Goal: Information Seeking & Learning: Learn about a topic

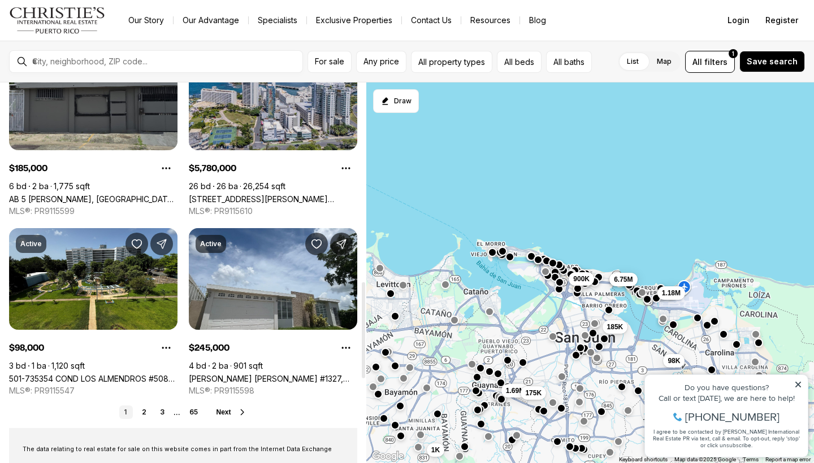
scroll to position [804, 0]
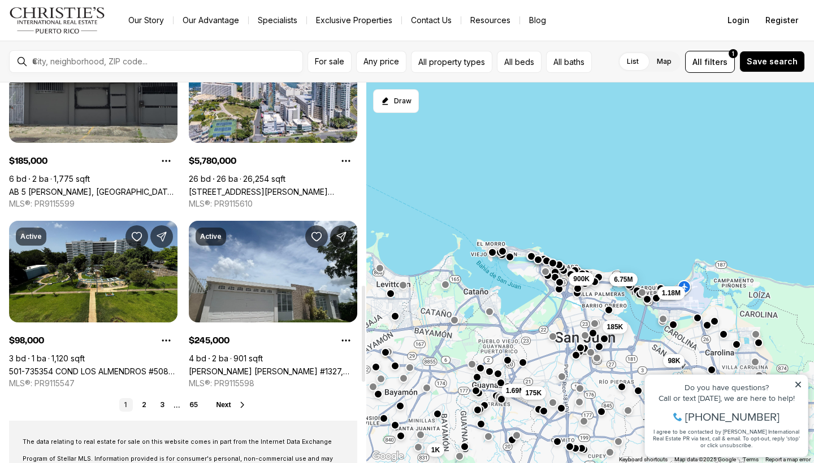
click at [244, 404] on icon at bounding box center [242, 405] width 9 height 9
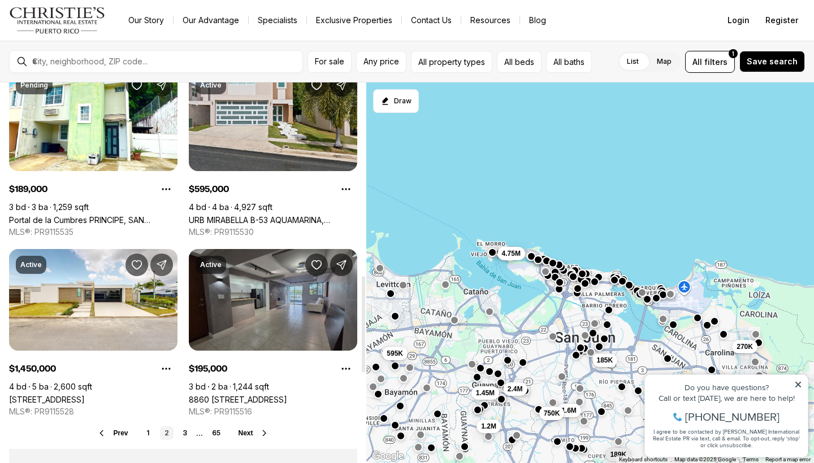
scroll to position [783, 0]
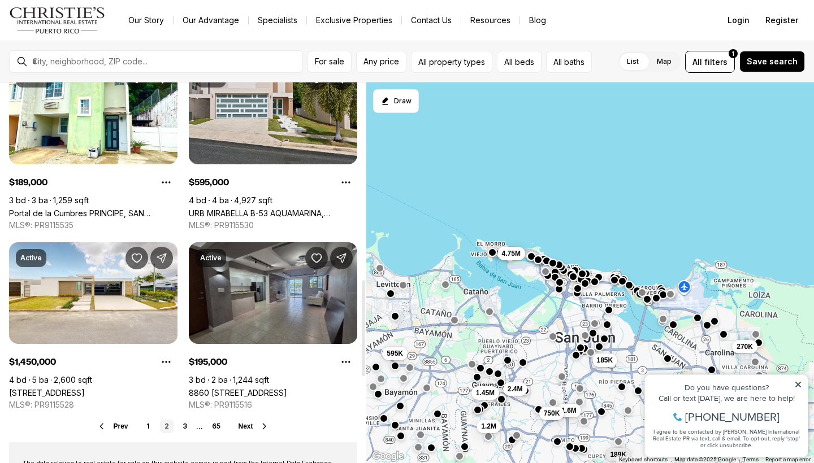
click at [259, 398] on link "8860 [STREET_ADDRESS]" at bounding box center [238, 393] width 98 height 10
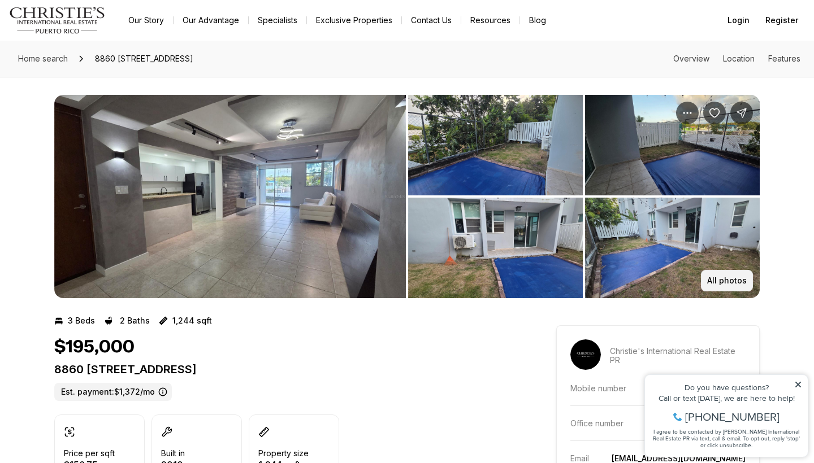
click at [716, 277] on p "All photos" at bounding box center [727, 280] width 40 height 9
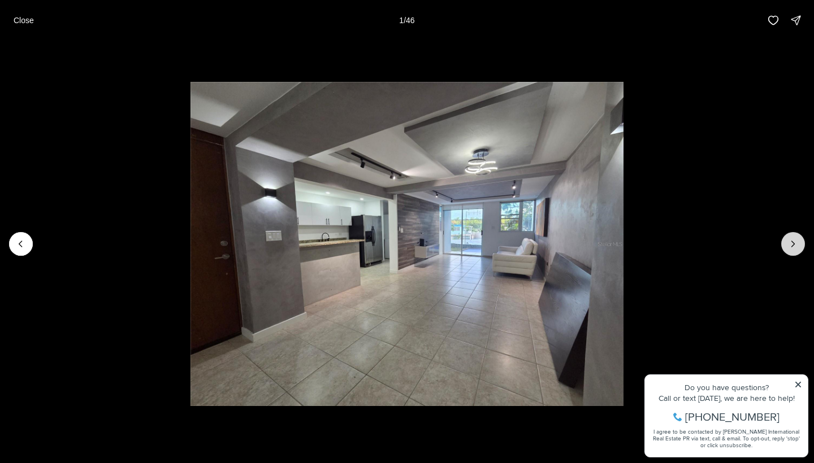
click at [794, 238] on button "Next slide" at bounding box center [793, 244] width 24 height 24
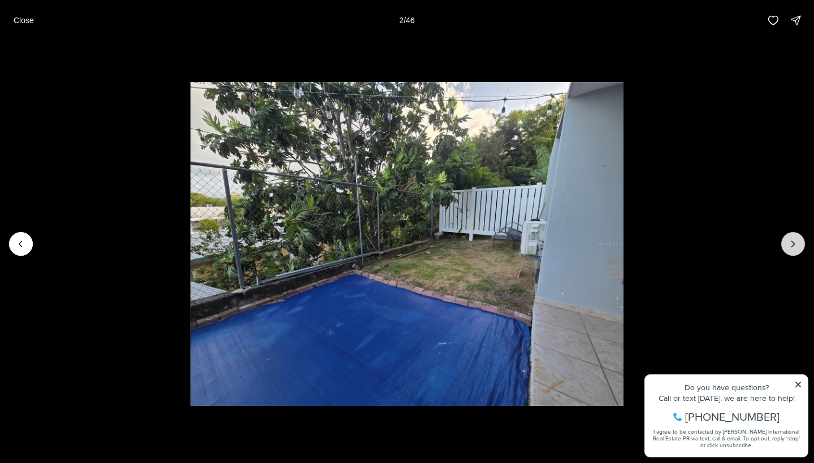
click at [794, 238] on button "Next slide" at bounding box center [793, 244] width 24 height 24
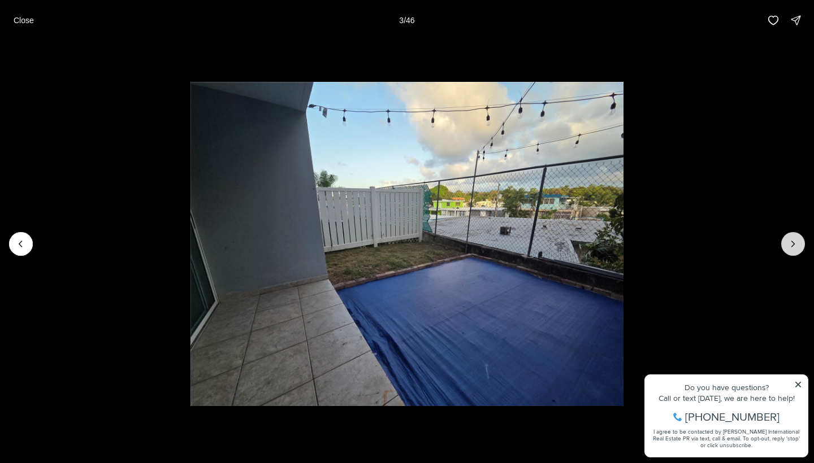
click at [794, 238] on button "Next slide" at bounding box center [793, 244] width 24 height 24
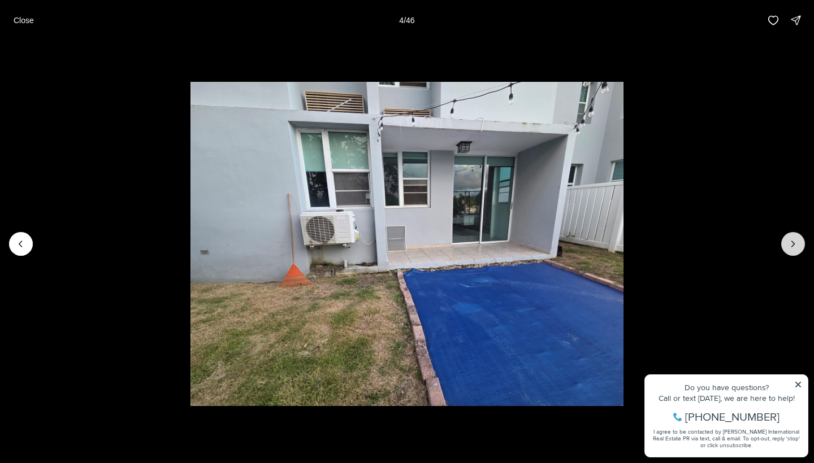
click at [794, 238] on button "Next slide" at bounding box center [793, 244] width 24 height 24
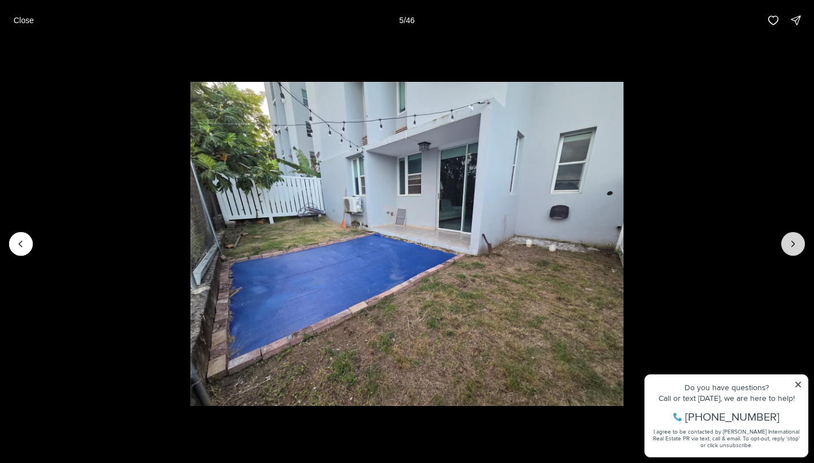
click at [794, 238] on button "Next slide" at bounding box center [793, 244] width 24 height 24
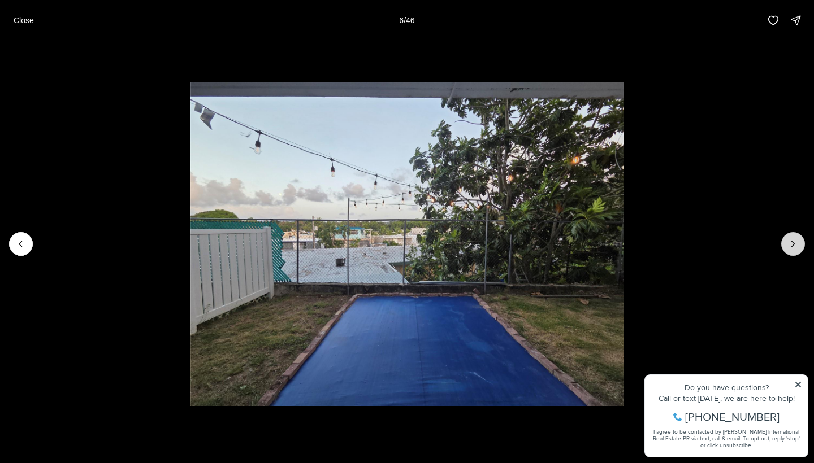
click at [794, 238] on button "Next slide" at bounding box center [793, 244] width 24 height 24
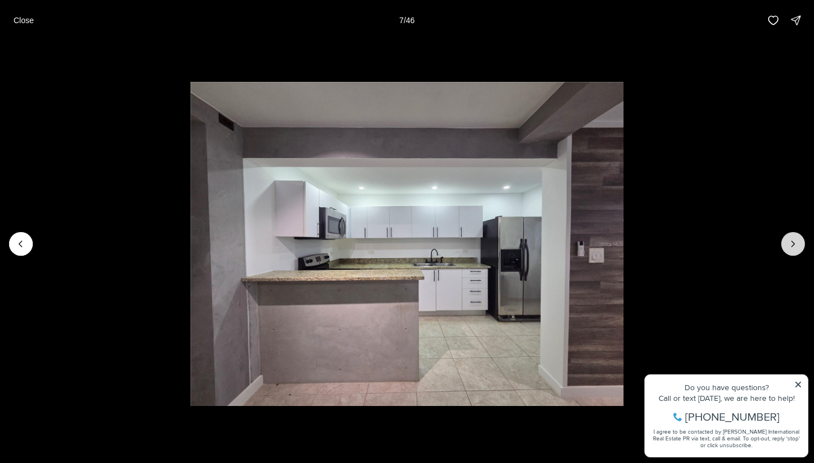
click at [794, 238] on button "Next slide" at bounding box center [793, 244] width 24 height 24
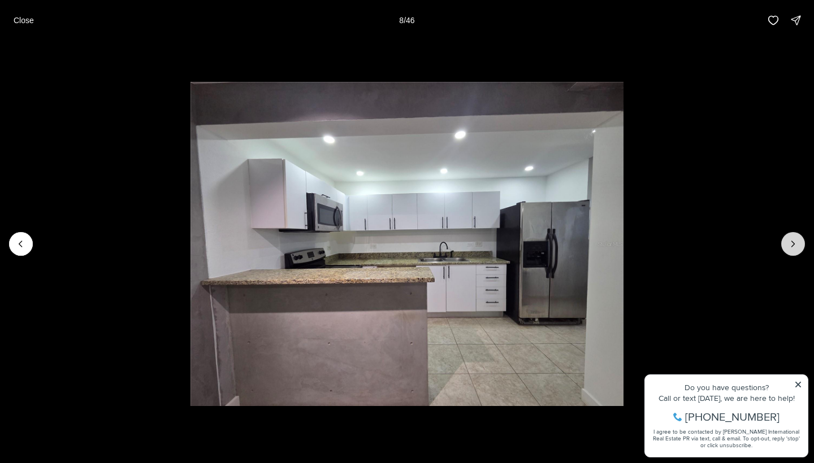
click at [794, 238] on button "Next slide" at bounding box center [793, 244] width 24 height 24
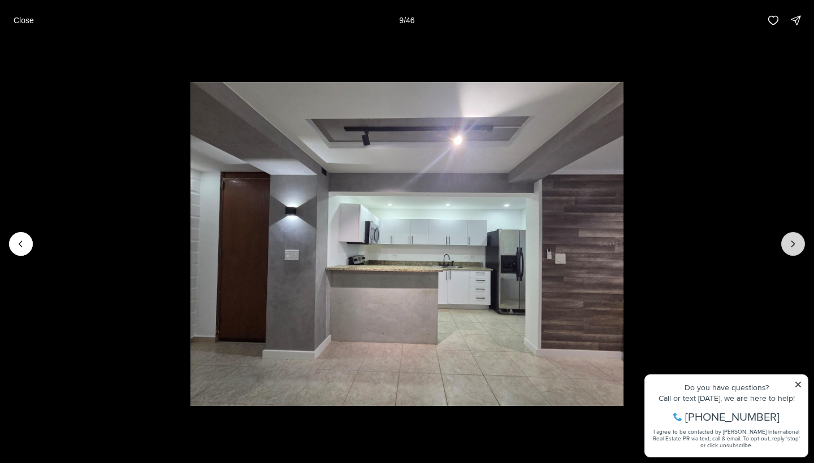
click at [794, 238] on button "Next slide" at bounding box center [793, 244] width 24 height 24
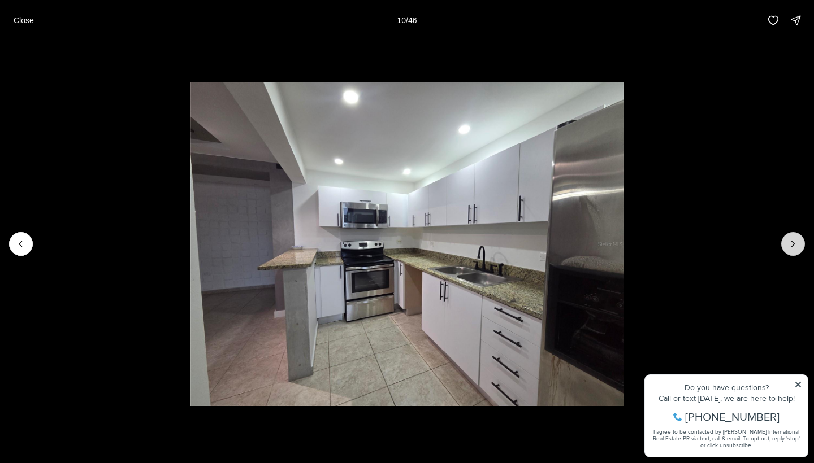
click at [794, 238] on button "Next slide" at bounding box center [793, 244] width 24 height 24
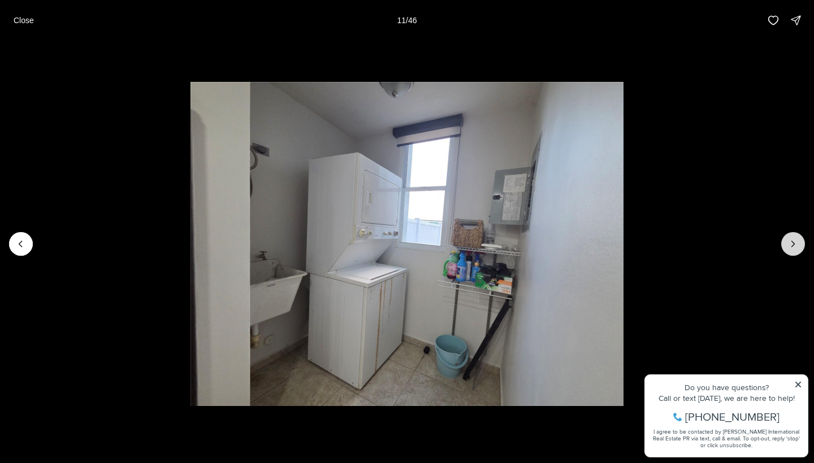
click at [794, 238] on button "Next slide" at bounding box center [793, 244] width 24 height 24
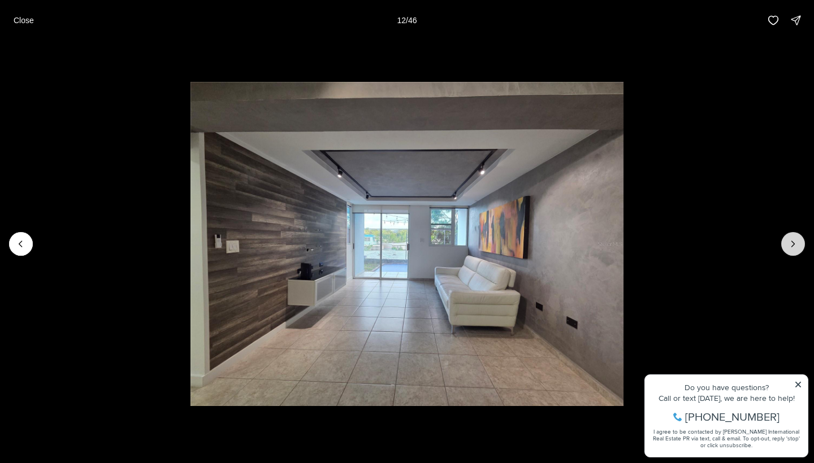
click at [794, 238] on button "Next slide" at bounding box center [793, 244] width 24 height 24
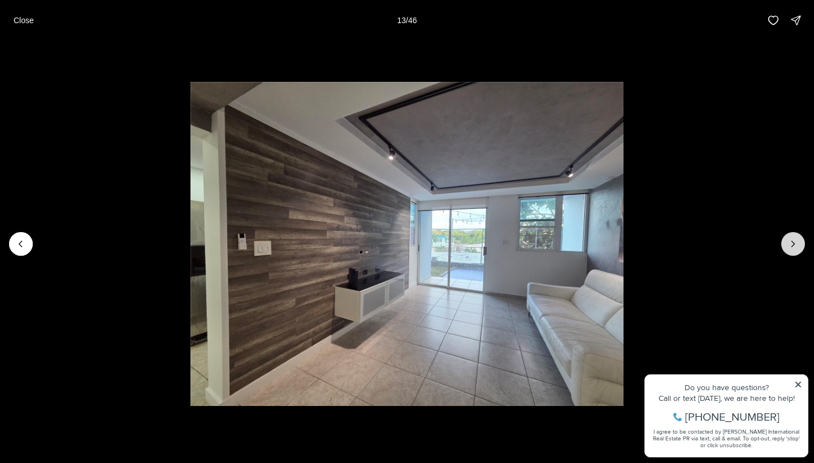
click at [794, 238] on button "Next slide" at bounding box center [793, 244] width 24 height 24
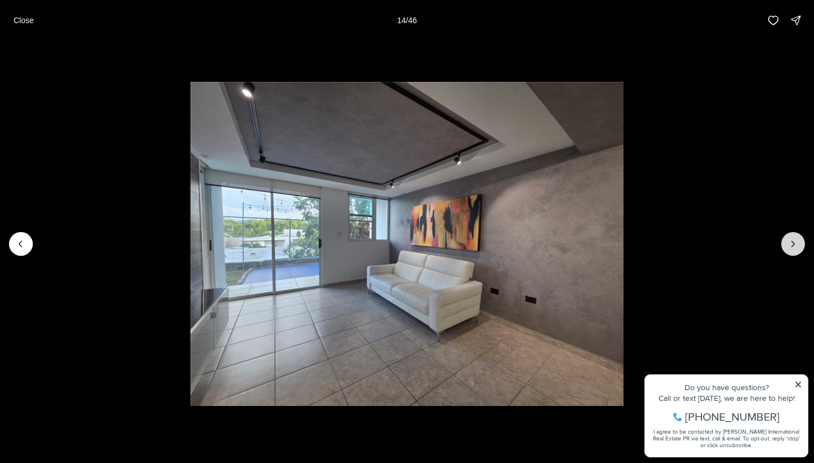
click at [794, 238] on button "Next slide" at bounding box center [793, 244] width 24 height 24
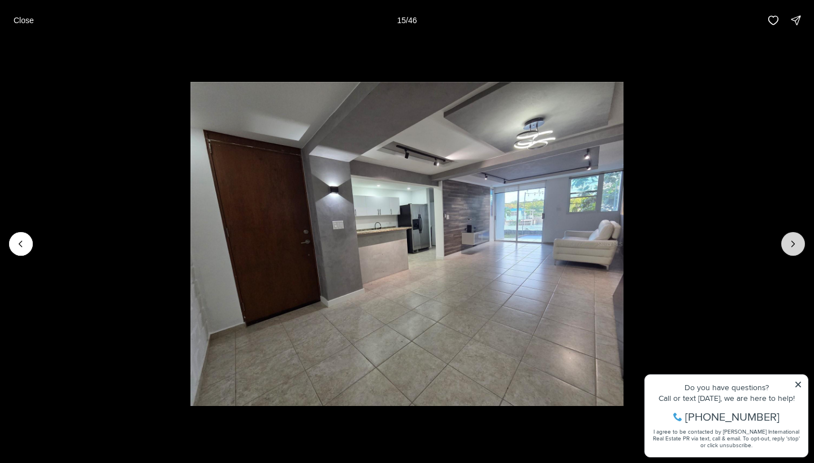
click at [794, 238] on button "Next slide" at bounding box center [793, 244] width 24 height 24
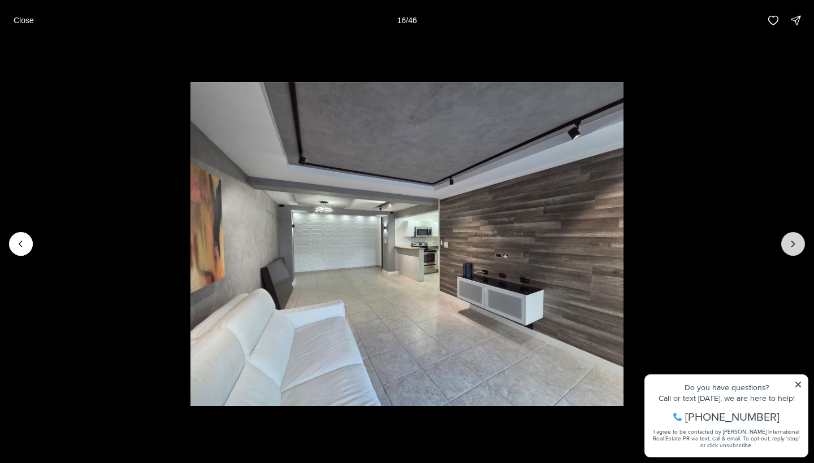
click at [794, 238] on button "Next slide" at bounding box center [793, 244] width 24 height 24
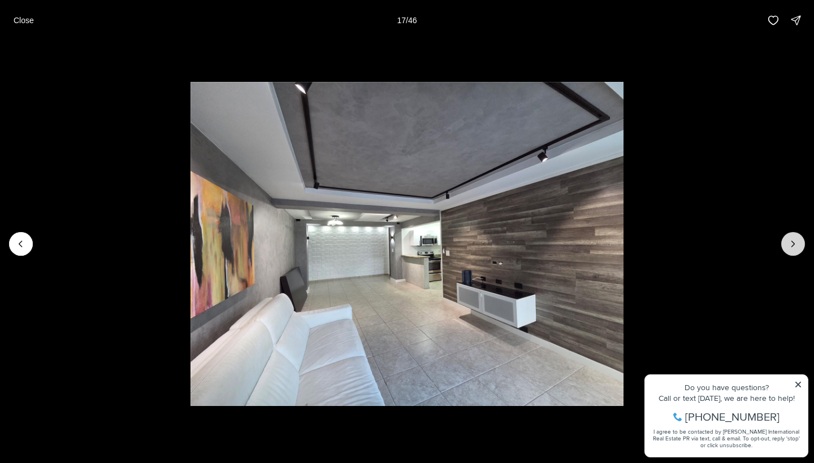
click at [794, 238] on button "Next slide" at bounding box center [793, 244] width 24 height 24
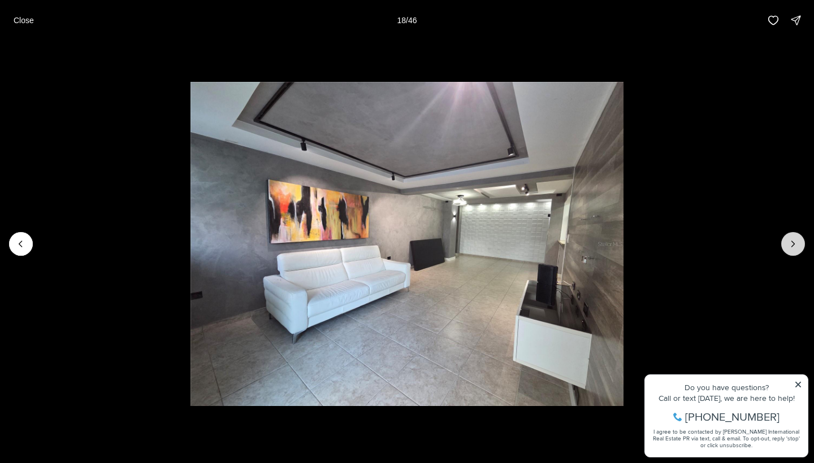
click at [794, 238] on button "Next slide" at bounding box center [793, 244] width 24 height 24
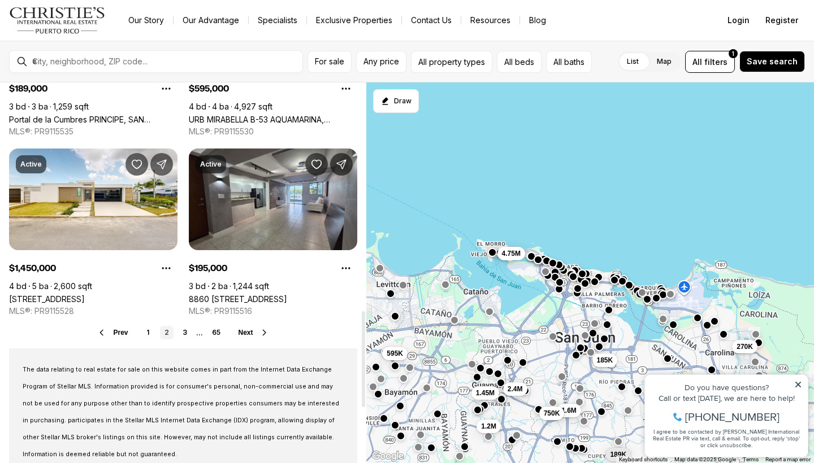
scroll to position [907, 0]
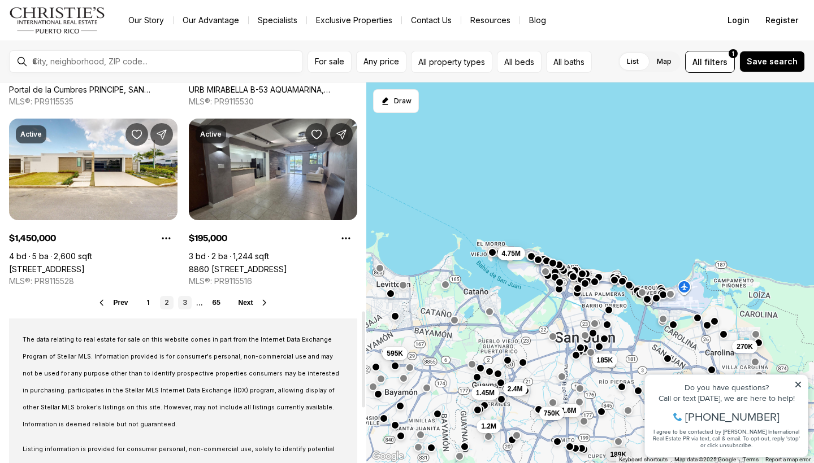
click at [182, 305] on link "3" at bounding box center [185, 303] width 14 height 14
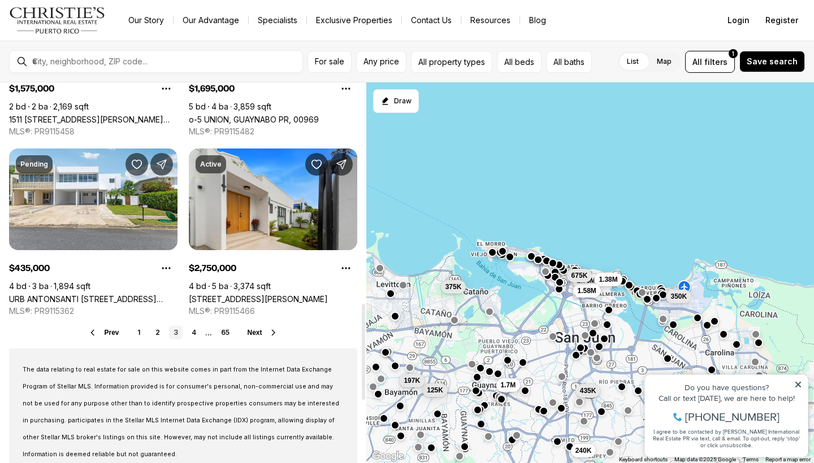
scroll to position [877, 0]
click at [191, 333] on link "4" at bounding box center [194, 333] width 14 height 14
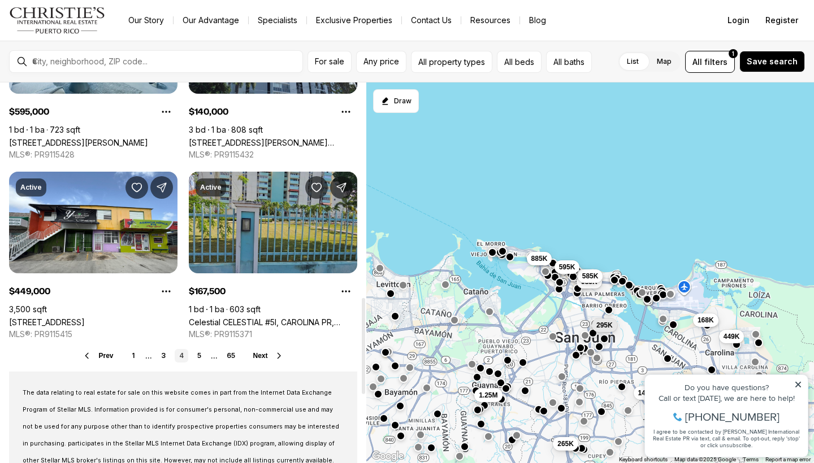
scroll to position [855, 0]
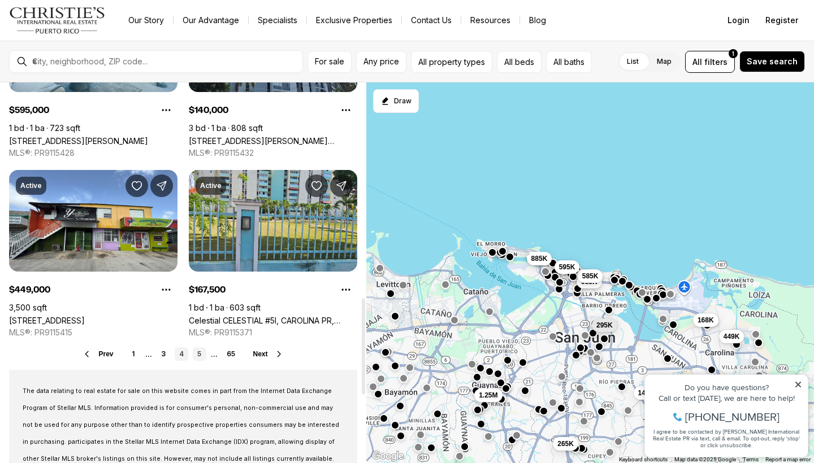
click at [194, 352] on link "5" at bounding box center [200, 355] width 14 height 14
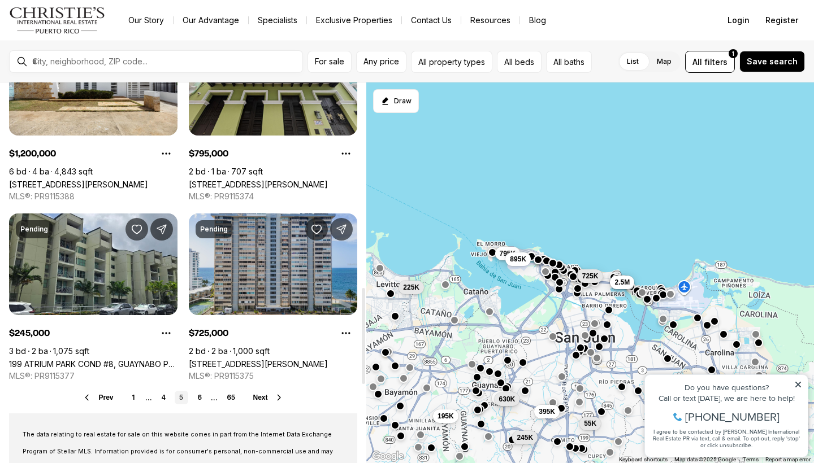
scroll to position [813, 0]
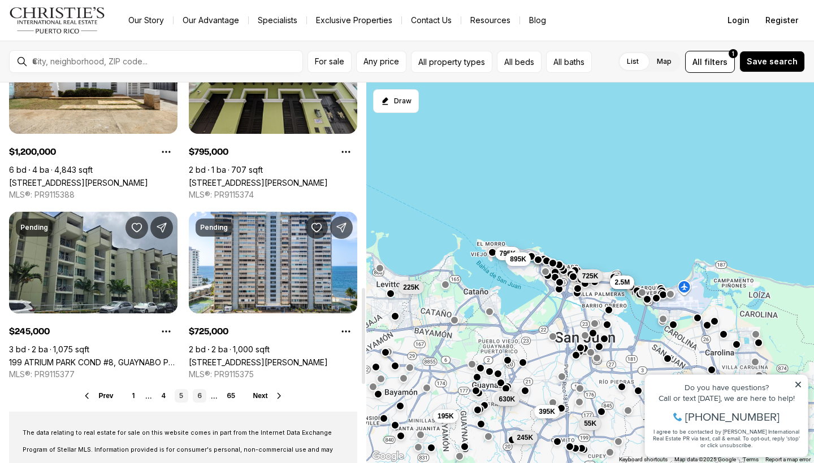
click at [196, 397] on link "6" at bounding box center [200, 396] width 14 height 14
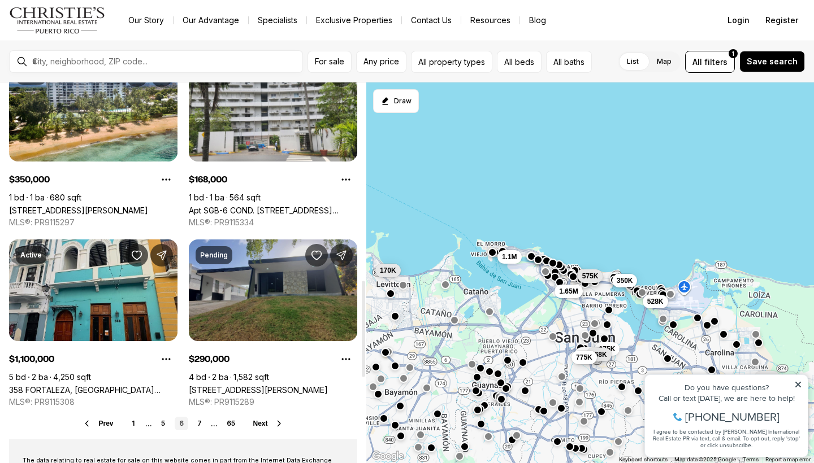
scroll to position [788, 0]
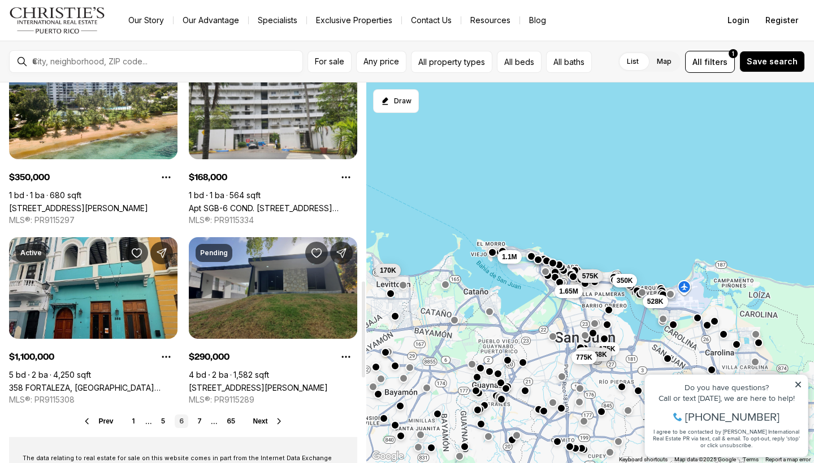
click at [216, 383] on link "ST. 25 MONTE CARLO 1306, SAN JUAN PR, 00924" at bounding box center [258, 388] width 139 height 10
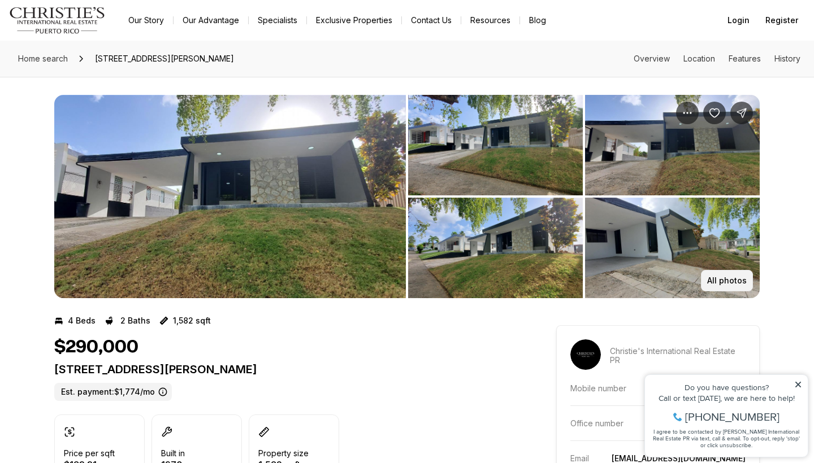
click at [712, 278] on p "All photos" at bounding box center [727, 280] width 40 height 9
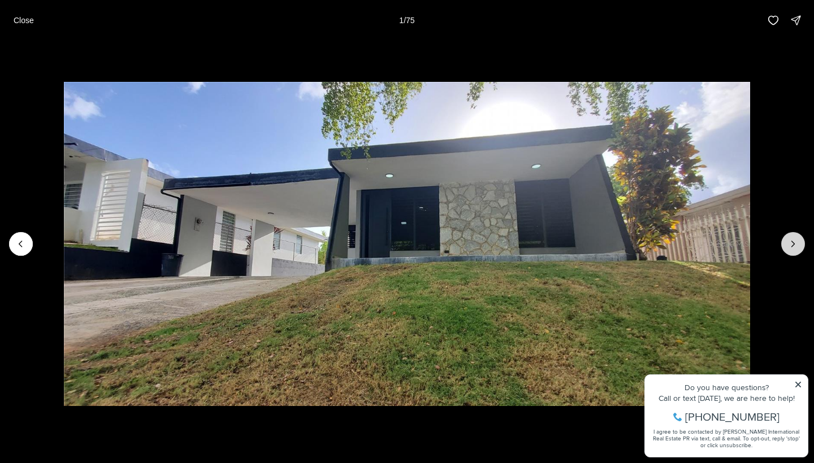
click at [783, 245] on button "Next slide" at bounding box center [793, 244] width 24 height 24
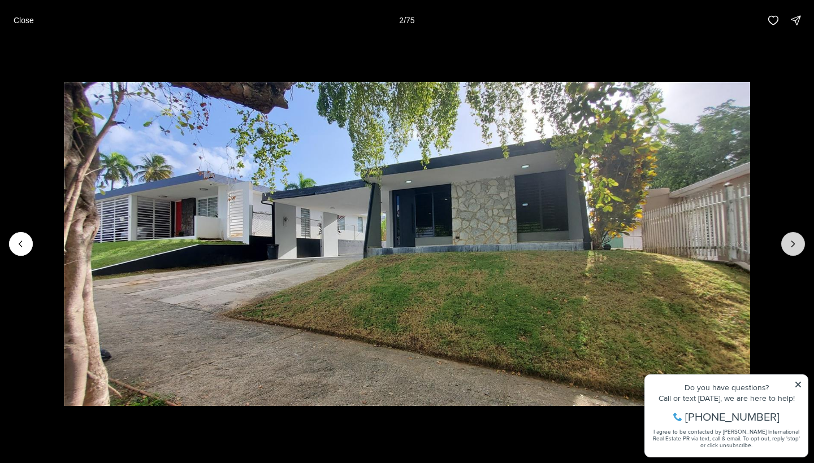
click at [783, 245] on button "Next slide" at bounding box center [793, 244] width 24 height 24
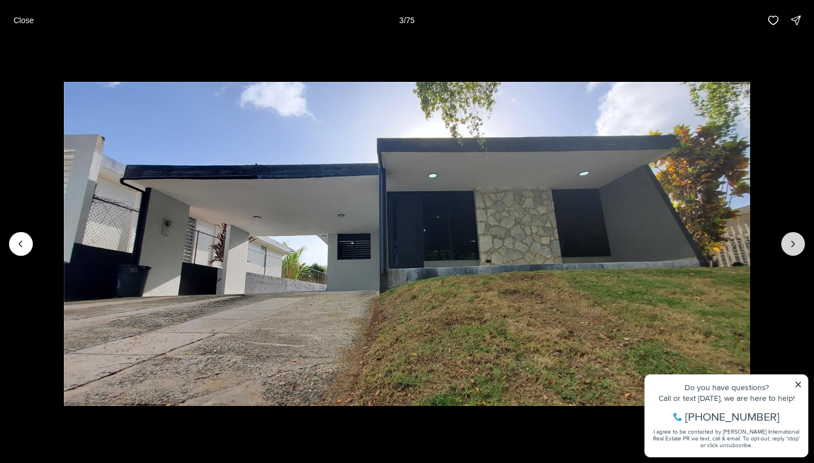
click at [783, 245] on button "Next slide" at bounding box center [793, 244] width 24 height 24
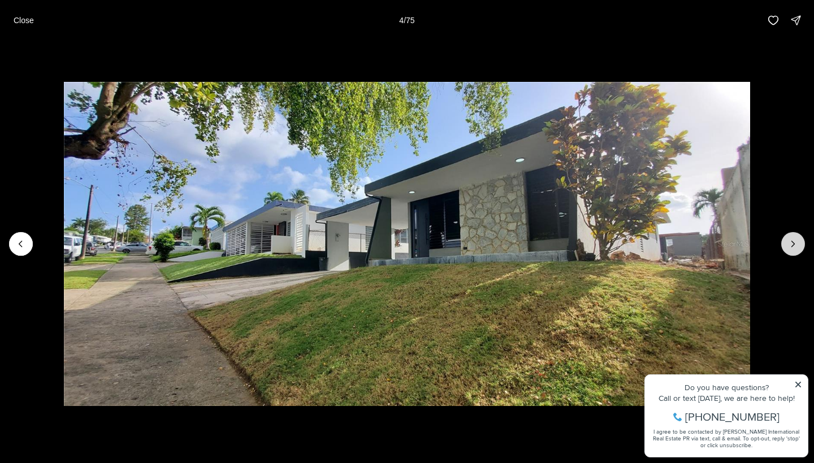
click at [783, 245] on button "Next slide" at bounding box center [793, 244] width 24 height 24
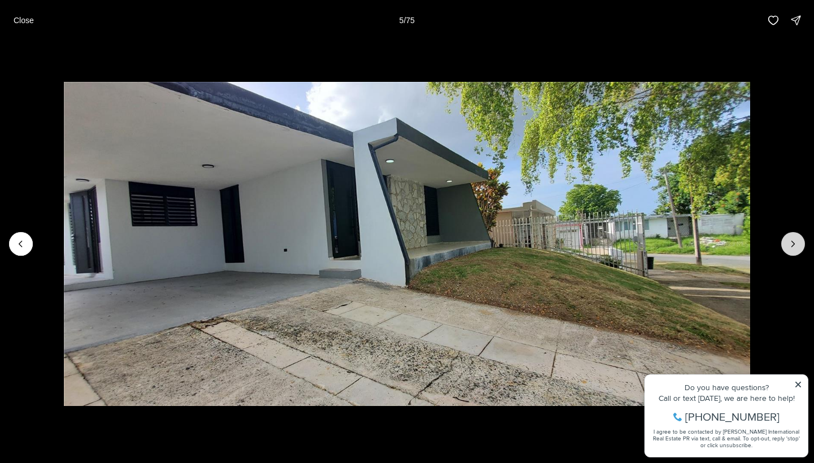
click at [783, 245] on button "Next slide" at bounding box center [793, 244] width 24 height 24
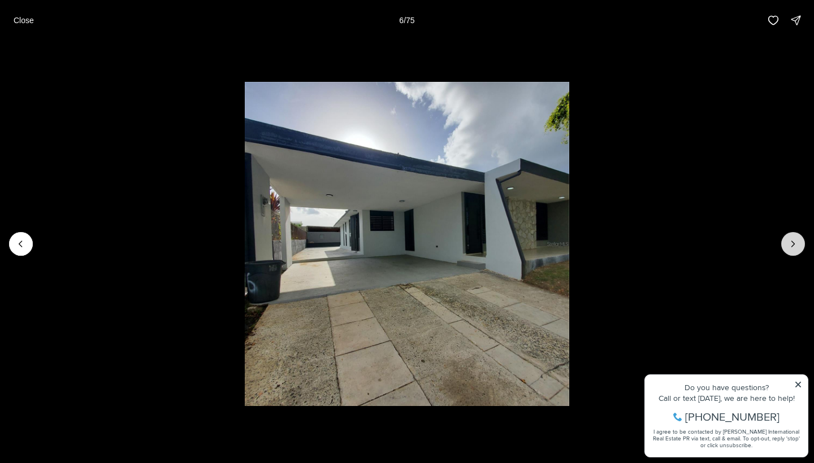
click at [783, 245] on button "Next slide" at bounding box center [793, 244] width 24 height 24
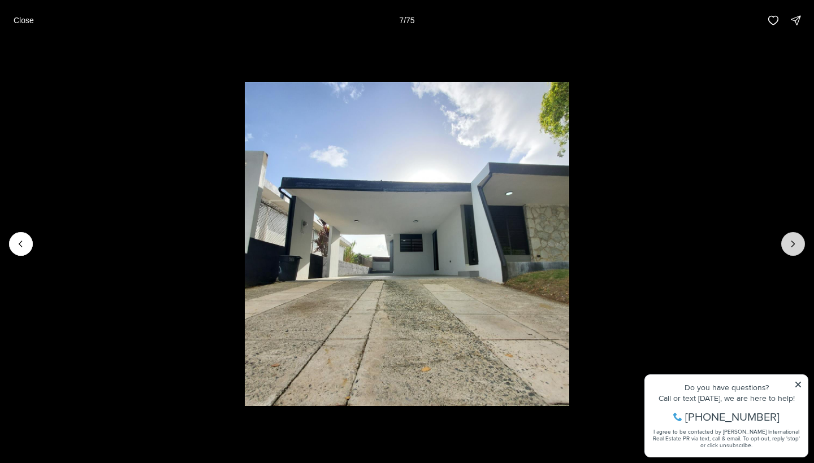
click at [783, 245] on button "Next slide" at bounding box center [793, 244] width 24 height 24
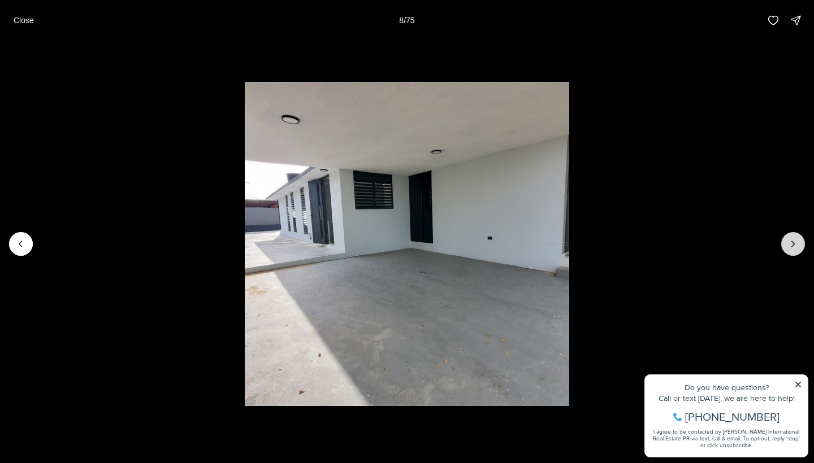
click at [783, 245] on button "Next slide" at bounding box center [793, 244] width 24 height 24
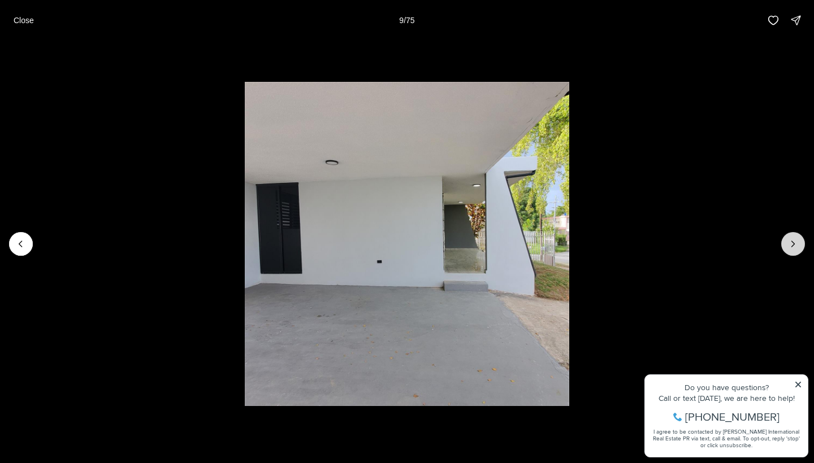
click at [783, 245] on button "Next slide" at bounding box center [793, 244] width 24 height 24
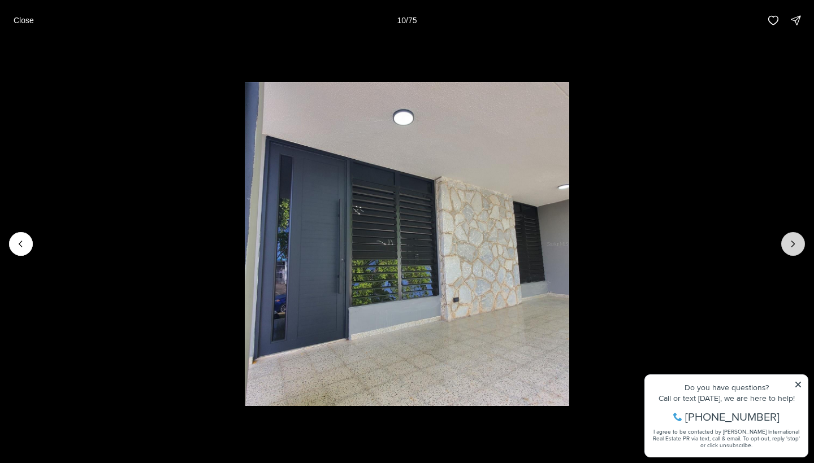
click at [783, 245] on button "Next slide" at bounding box center [793, 244] width 24 height 24
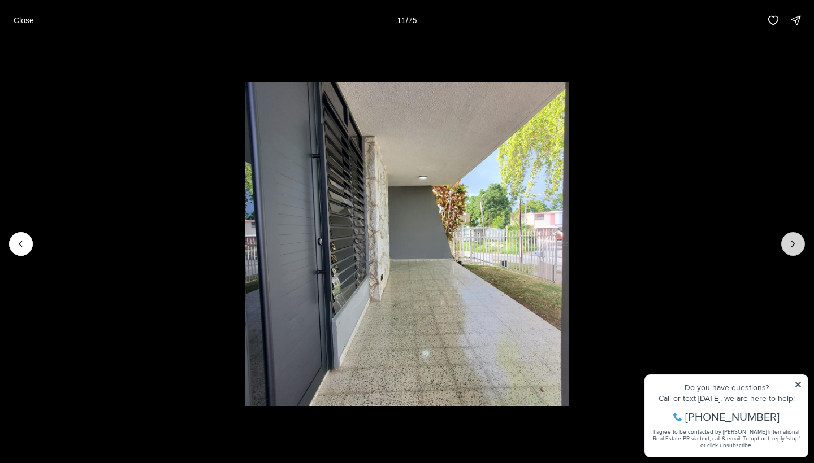
click at [783, 245] on button "Next slide" at bounding box center [793, 244] width 24 height 24
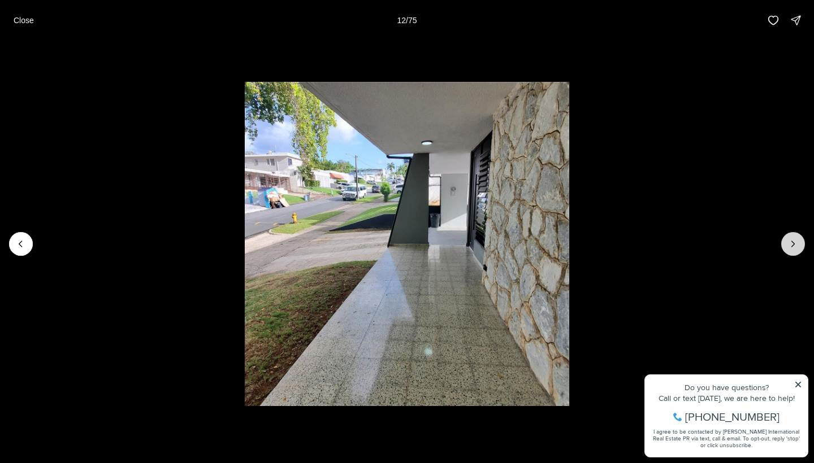
click at [783, 245] on button "Next slide" at bounding box center [793, 244] width 24 height 24
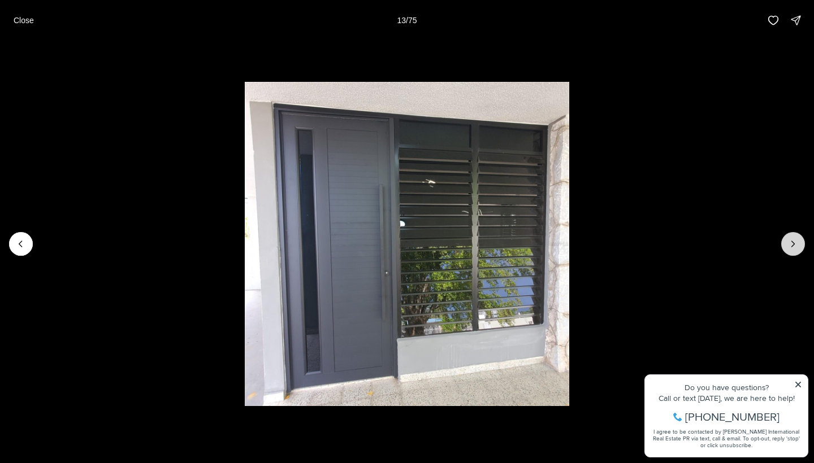
click at [783, 245] on button "Next slide" at bounding box center [793, 244] width 24 height 24
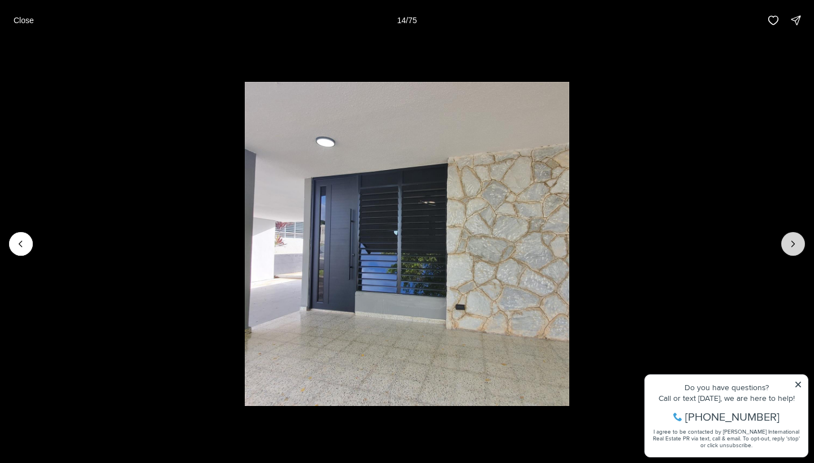
click at [783, 245] on button "Next slide" at bounding box center [793, 244] width 24 height 24
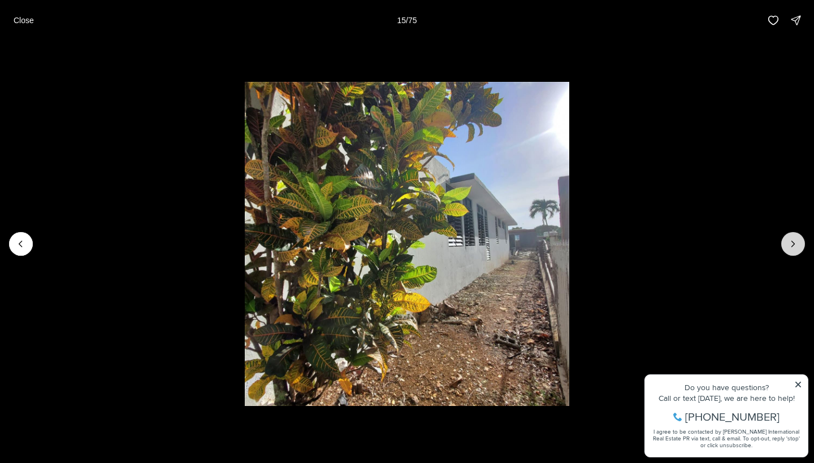
click at [783, 245] on button "Next slide" at bounding box center [793, 244] width 24 height 24
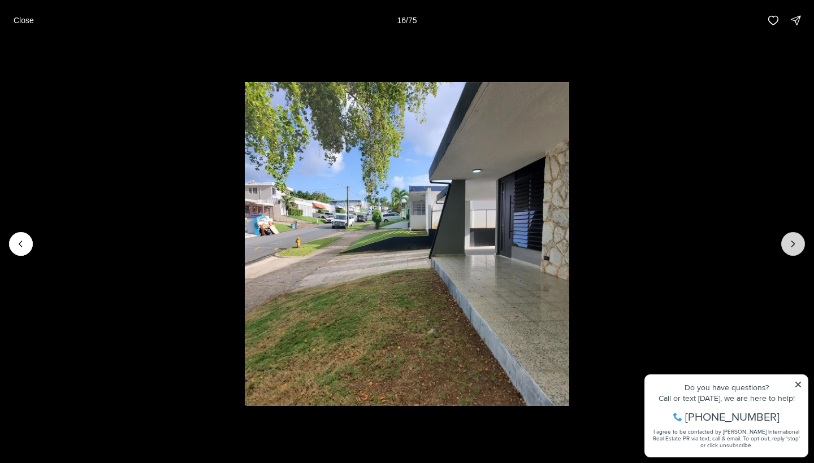
click at [783, 245] on button "Next slide" at bounding box center [793, 244] width 24 height 24
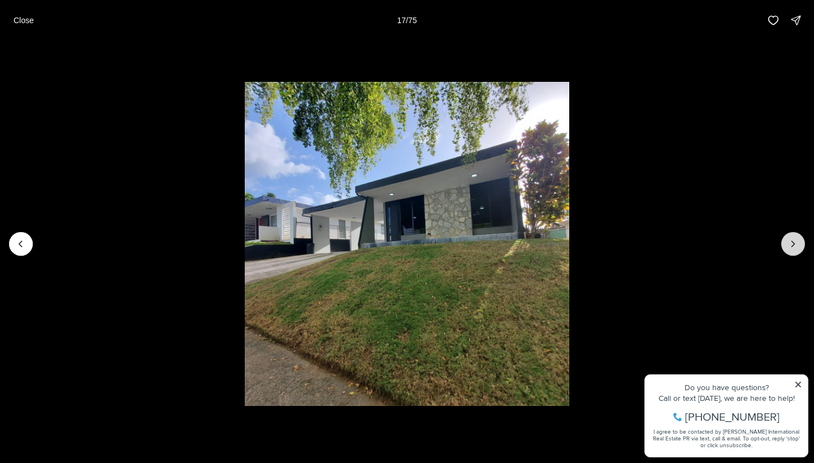
click at [783, 245] on button "Next slide" at bounding box center [793, 244] width 24 height 24
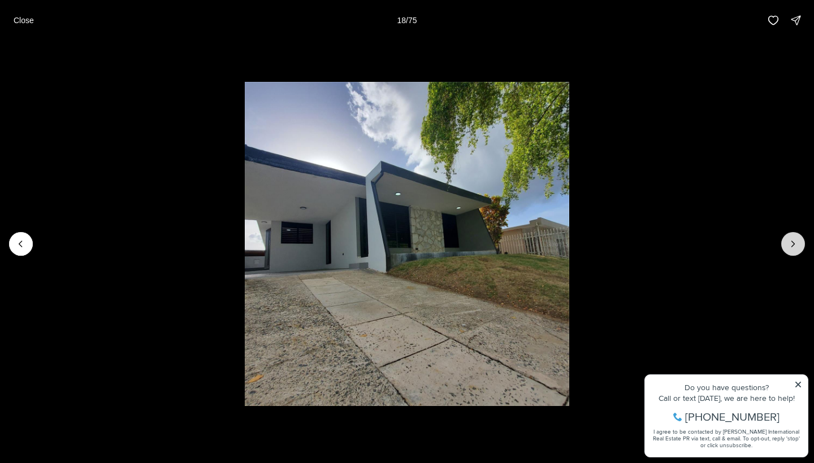
click at [783, 245] on button "Next slide" at bounding box center [793, 244] width 24 height 24
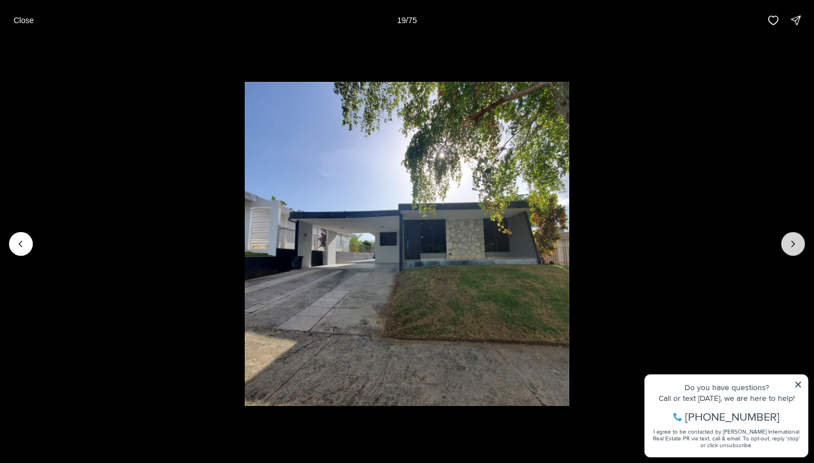
click at [783, 245] on button "Next slide" at bounding box center [793, 244] width 24 height 24
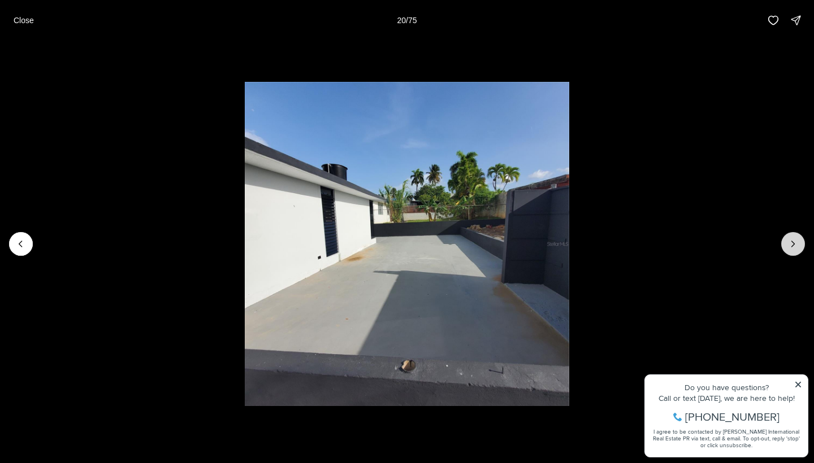
click at [783, 245] on button "Next slide" at bounding box center [793, 244] width 24 height 24
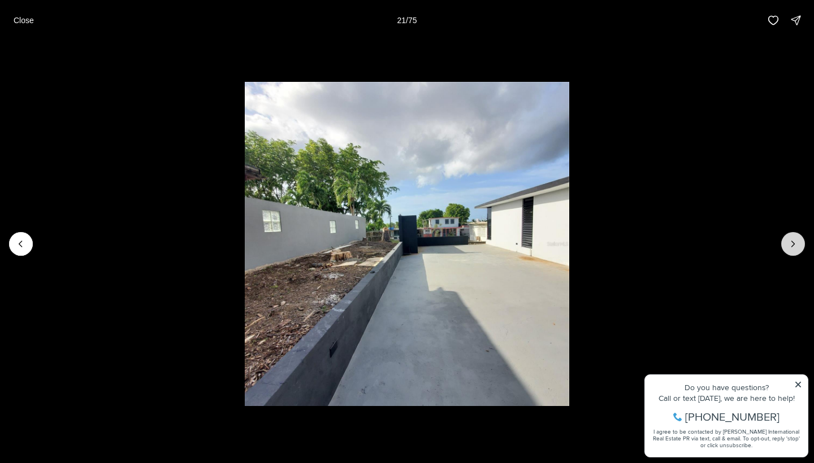
click at [783, 245] on button "Next slide" at bounding box center [793, 244] width 24 height 24
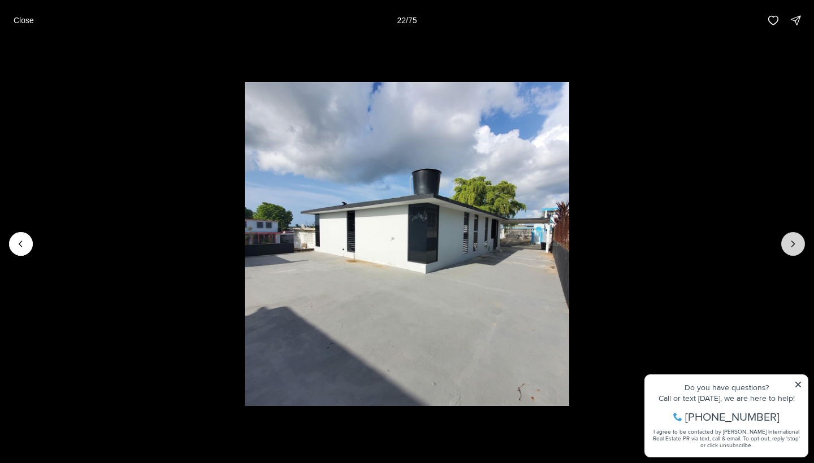
click at [783, 245] on button "Next slide" at bounding box center [793, 244] width 24 height 24
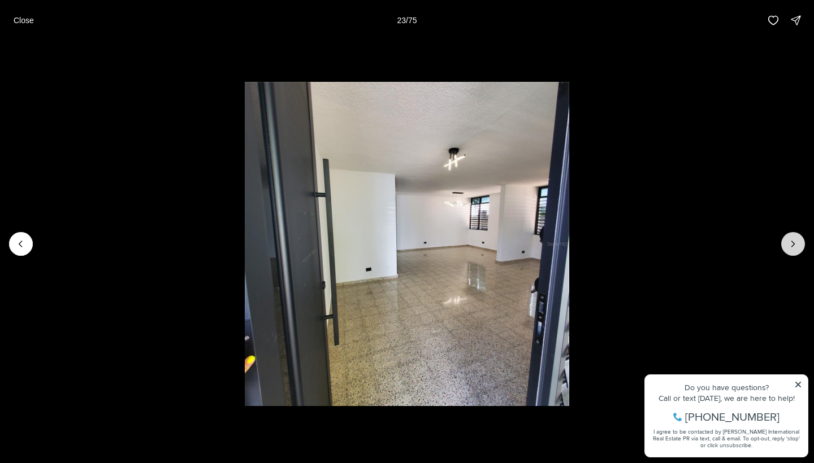
click at [783, 245] on button "Next slide" at bounding box center [793, 244] width 24 height 24
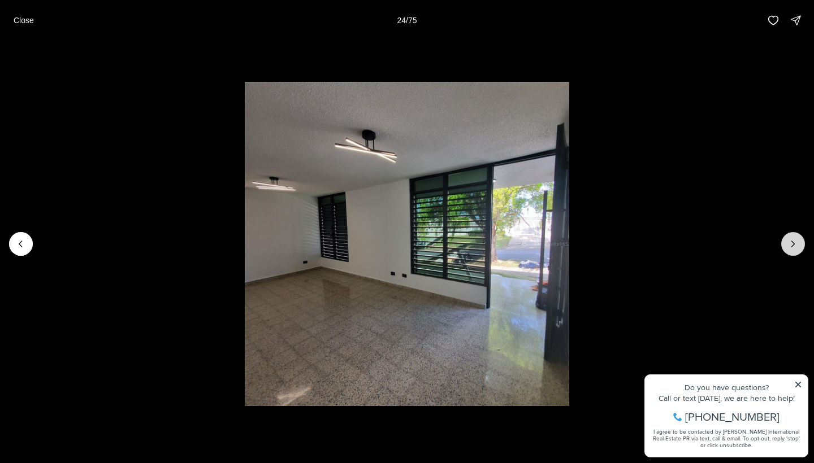
click at [783, 245] on button "Next slide" at bounding box center [793, 244] width 24 height 24
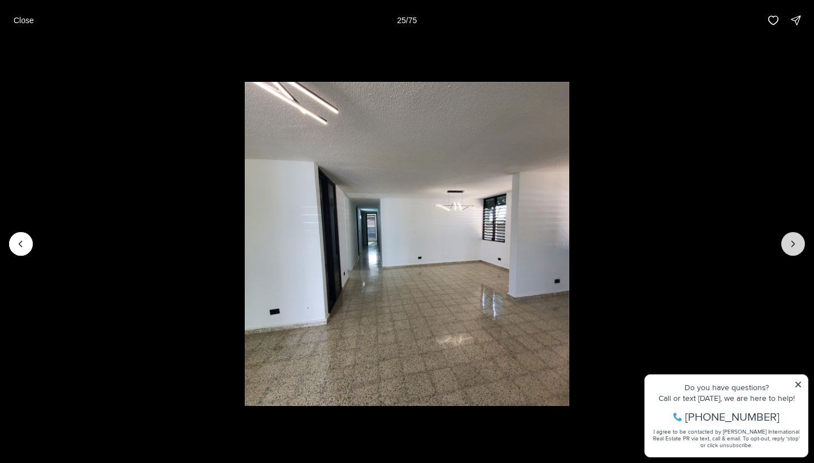
click at [783, 245] on button "Next slide" at bounding box center [793, 244] width 24 height 24
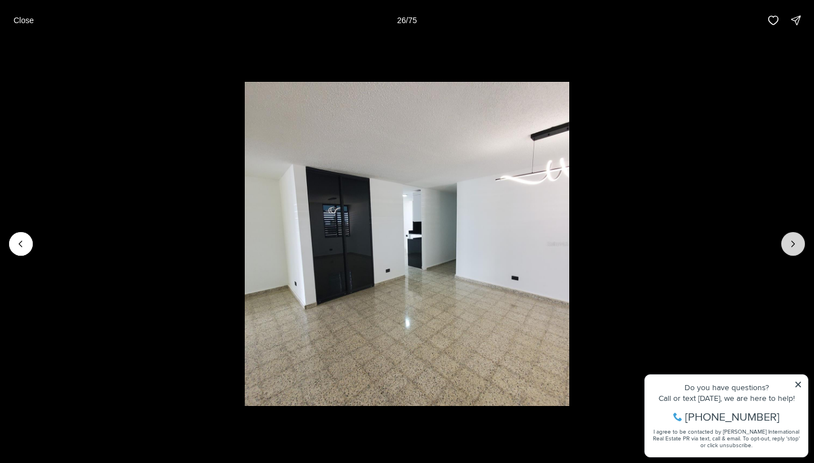
click at [783, 245] on button "Next slide" at bounding box center [793, 244] width 24 height 24
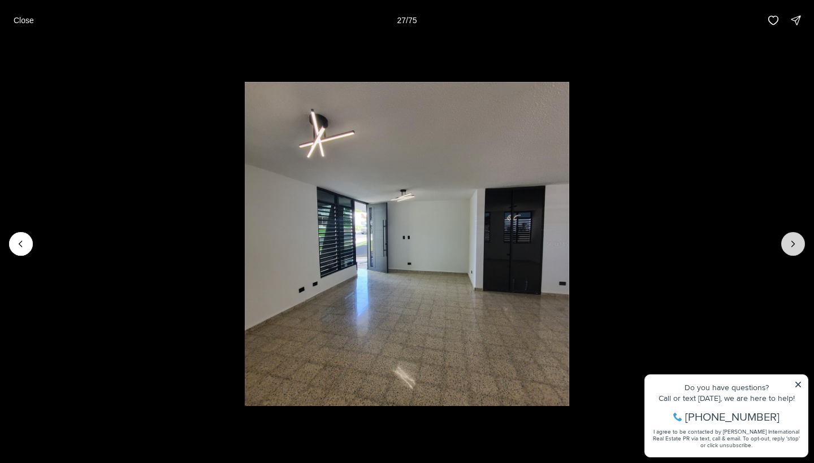
click at [783, 245] on button "Next slide" at bounding box center [793, 244] width 24 height 24
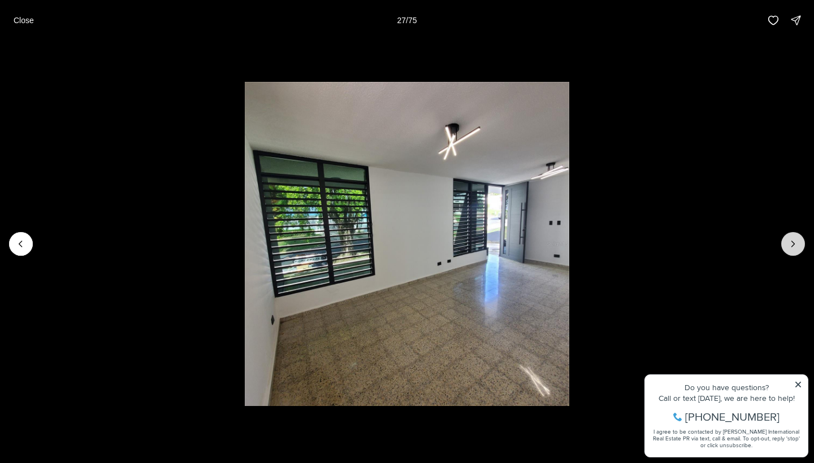
click at [783, 245] on button "Next slide" at bounding box center [793, 244] width 24 height 24
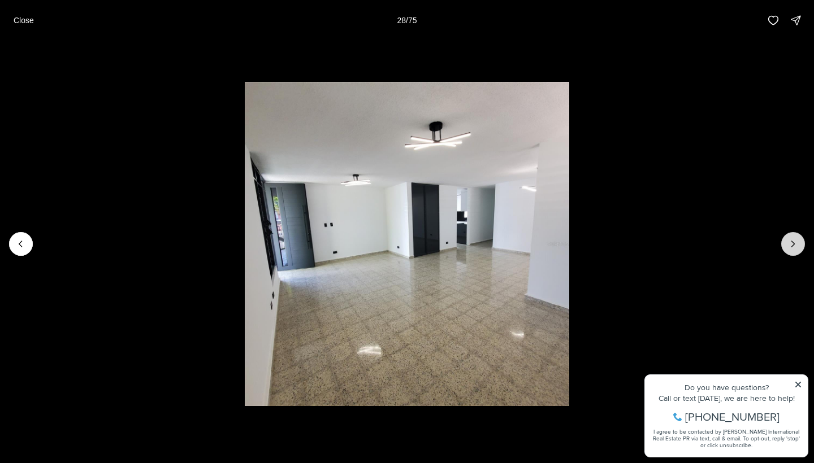
click at [783, 245] on button "Next slide" at bounding box center [793, 244] width 24 height 24
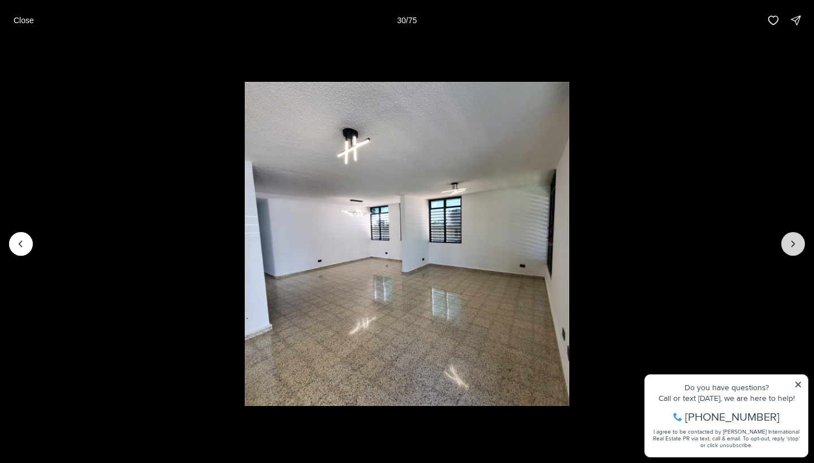
click at [783, 245] on button "Next slide" at bounding box center [793, 244] width 24 height 24
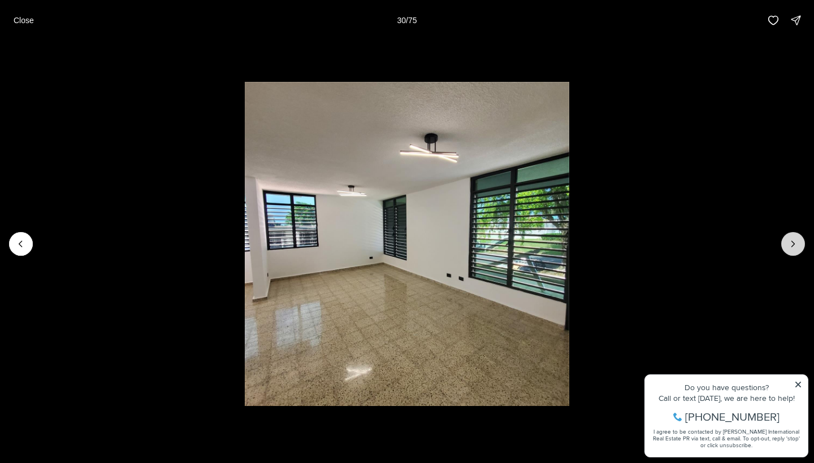
click at [783, 245] on button "Next slide" at bounding box center [793, 244] width 24 height 24
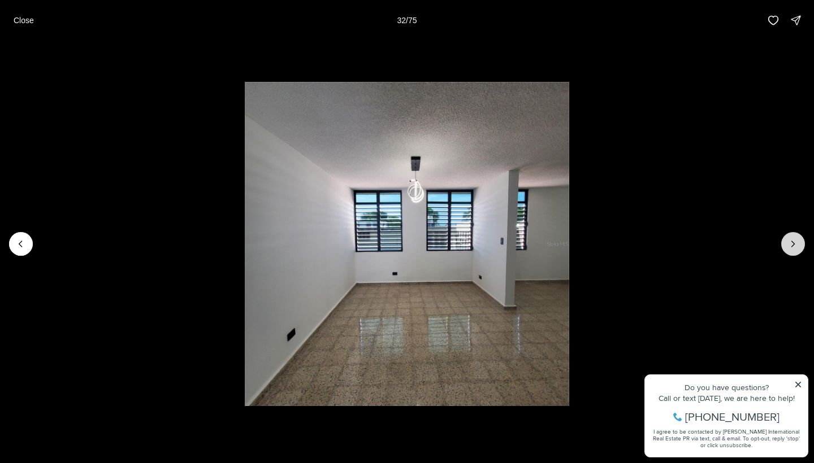
click at [783, 245] on button "Next slide" at bounding box center [793, 244] width 24 height 24
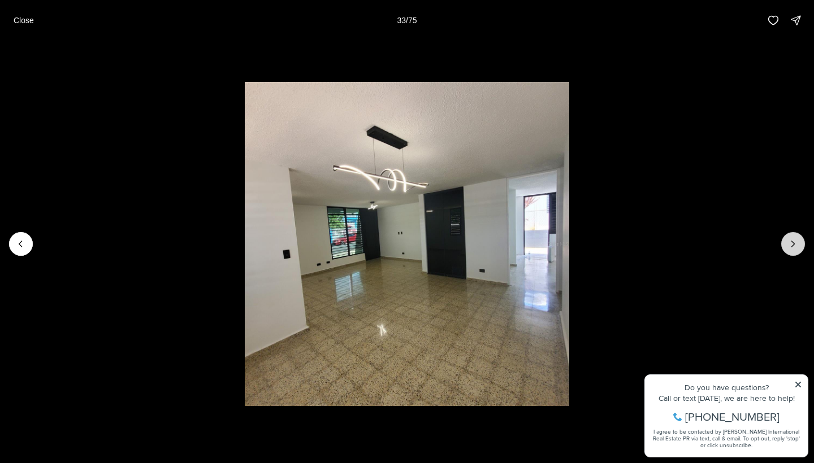
click at [783, 245] on button "Next slide" at bounding box center [793, 244] width 24 height 24
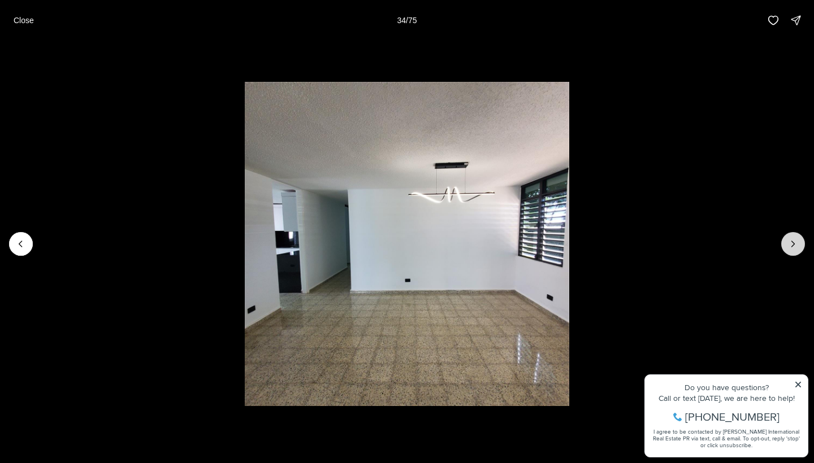
click at [783, 245] on button "Next slide" at bounding box center [793, 244] width 24 height 24
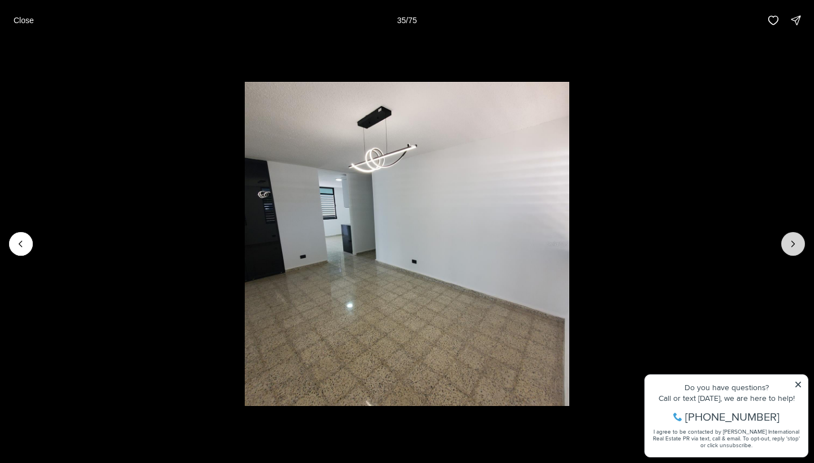
click at [783, 245] on button "Next slide" at bounding box center [793, 244] width 24 height 24
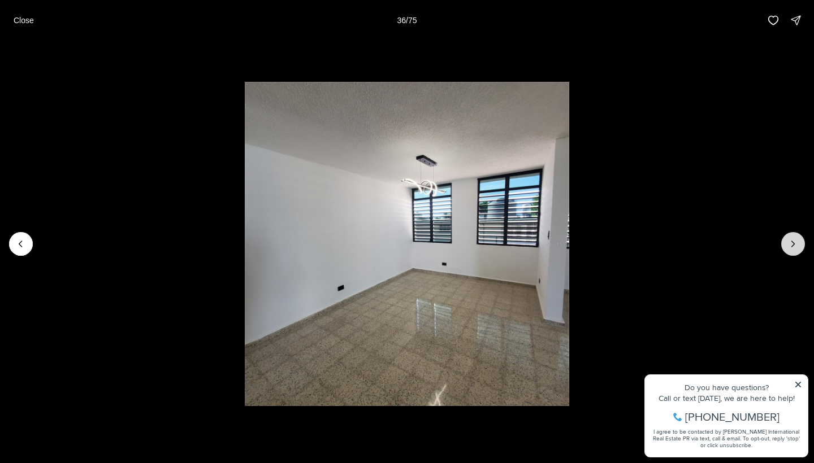
click at [783, 245] on button "Next slide" at bounding box center [793, 244] width 24 height 24
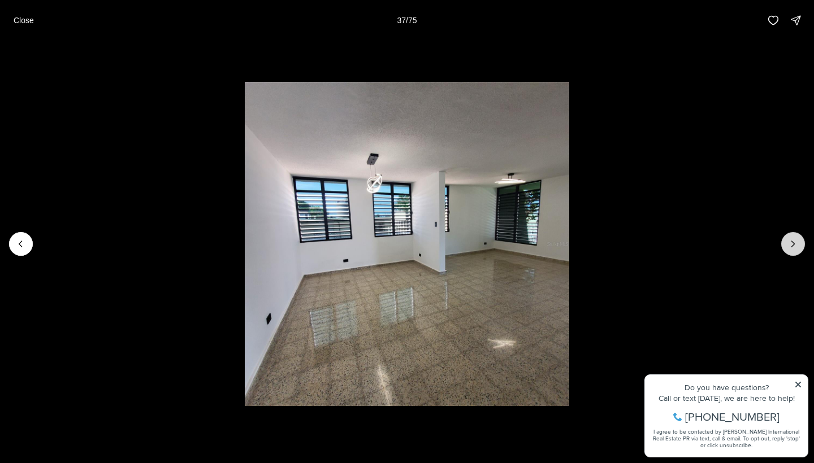
click at [783, 245] on button "Next slide" at bounding box center [793, 244] width 24 height 24
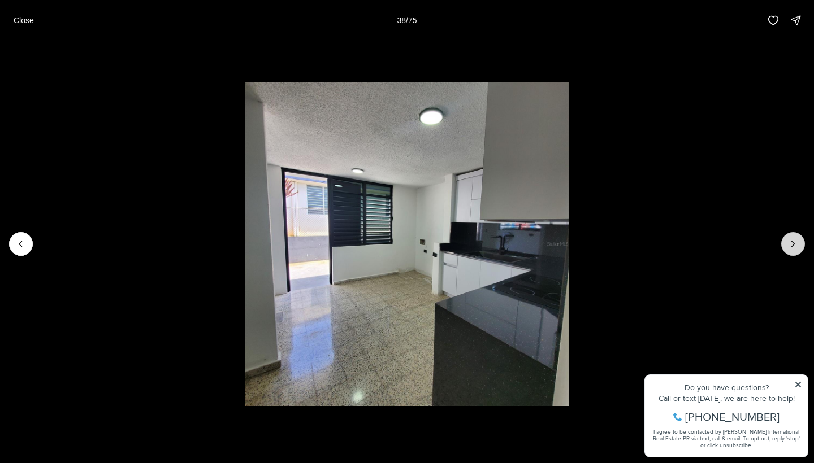
click at [783, 245] on button "Next slide" at bounding box center [793, 244] width 24 height 24
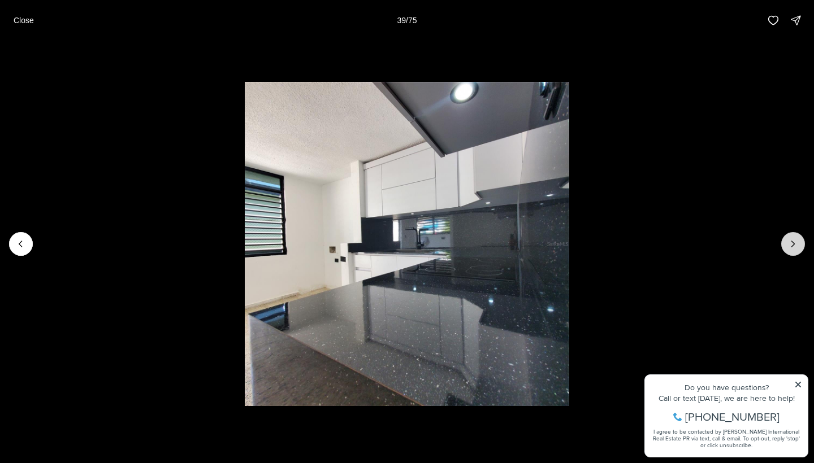
click at [783, 245] on button "Next slide" at bounding box center [793, 244] width 24 height 24
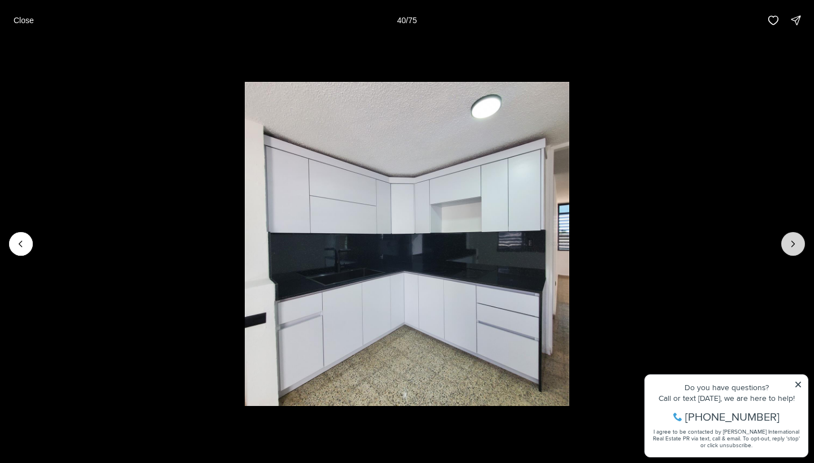
click at [783, 245] on button "Next slide" at bounding box center [793, 244] width 24 height 24
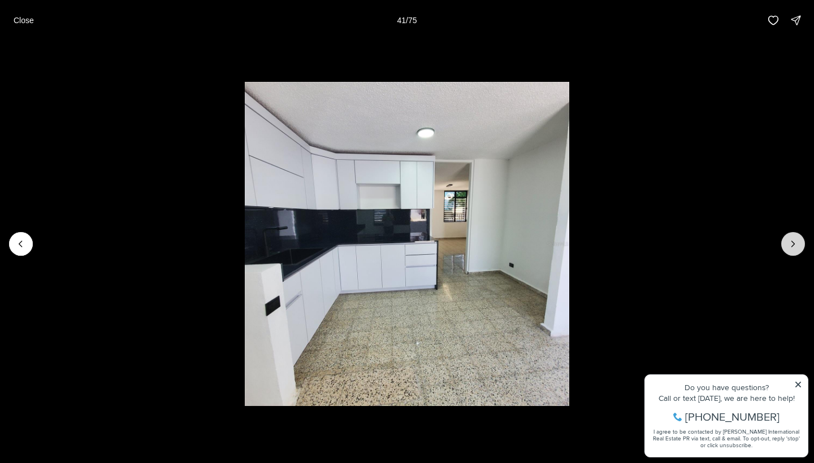
click at [783, 245] on button "Next slide" at bounding box center [793, 244] width 24 height 24
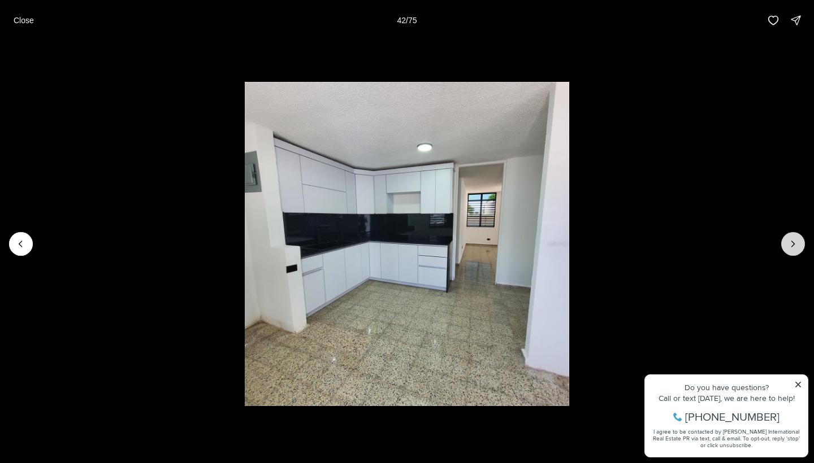
click at [783, 245] on button "Next slide" at bounding box center [793, 244] width 24 height 24
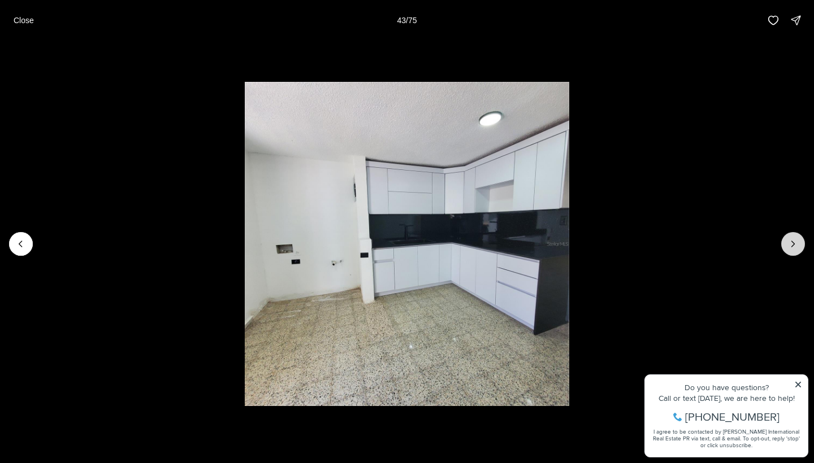
click at [783, 245] on button "Next slide" at bounding box center [793, 244] width 24 height 24
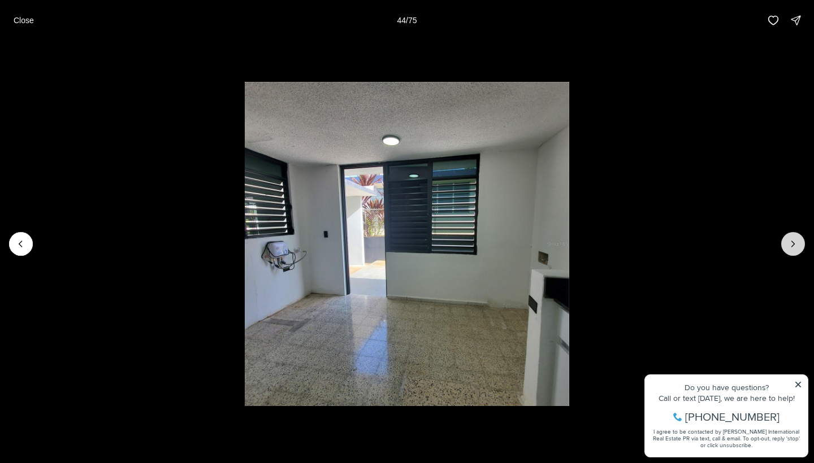
click at [783, 245] on button "Next slide" at bounding box center [793, 244] width 24 height 24
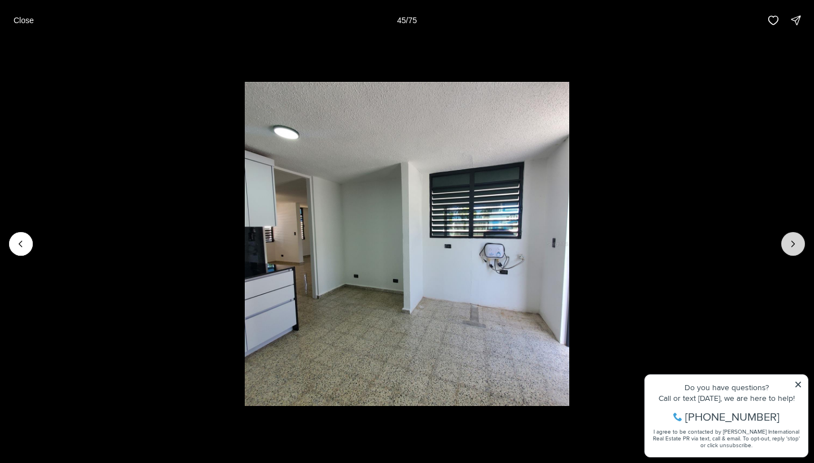
click at [783, 245] on button "Next slide" at bounding box center [793, 244] width 24 height 24
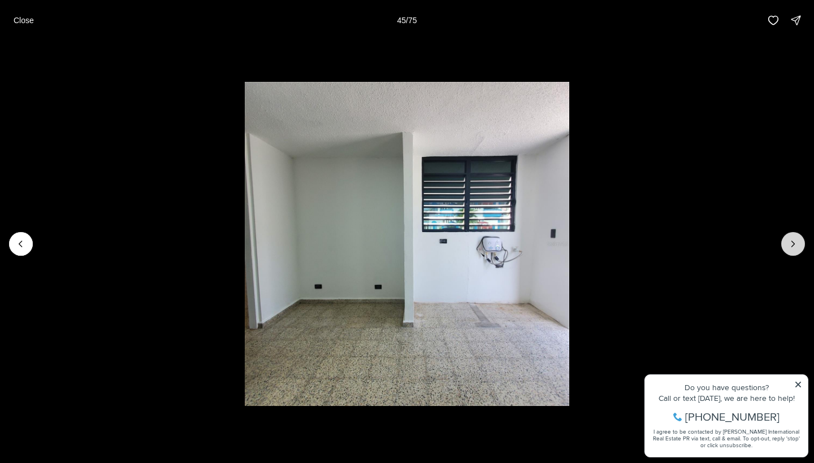
click at [783, 245] on button "Next slide" at bounding box center [793, 244] width 24 height 24
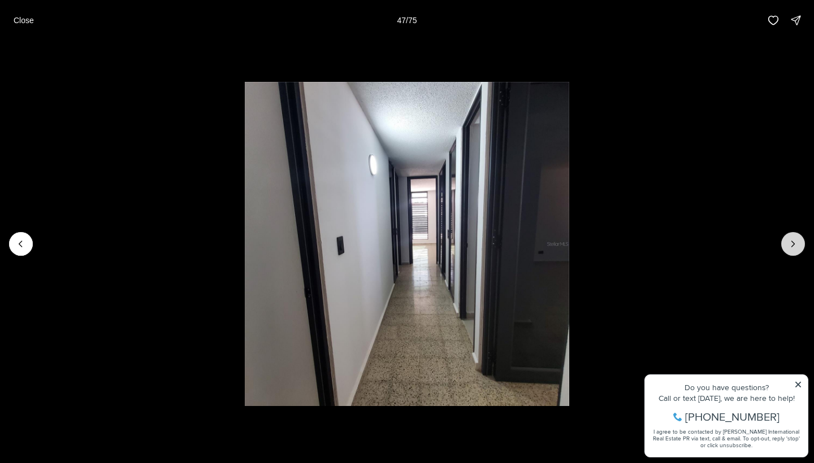
click at [783, 245] on button "Next slide" at bounding box center [793, 244] width 24 height 24
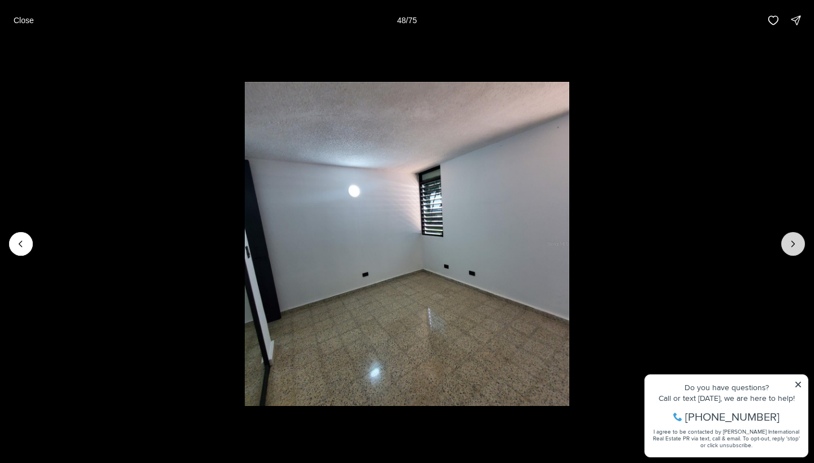
click at [783, 245] on button "Next slide" at bounding box center [793, 244] width 24 height 24
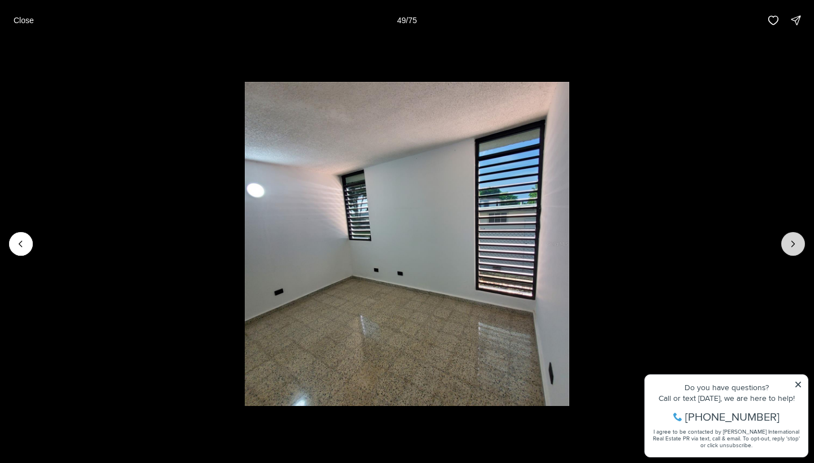
click at [783, 245] on button "Next slide" at bounding box center [793, 244] width 24 height 24
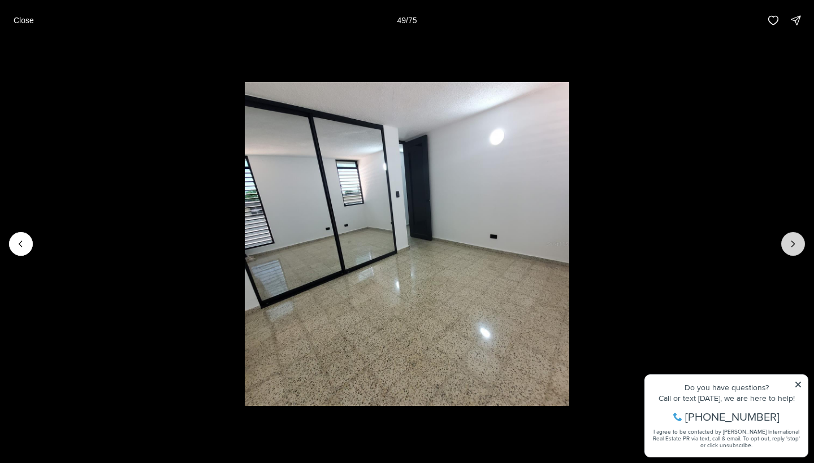
click at [783, 245] on button "Next slide" at bounding box center [793, 244] width 24 height 24
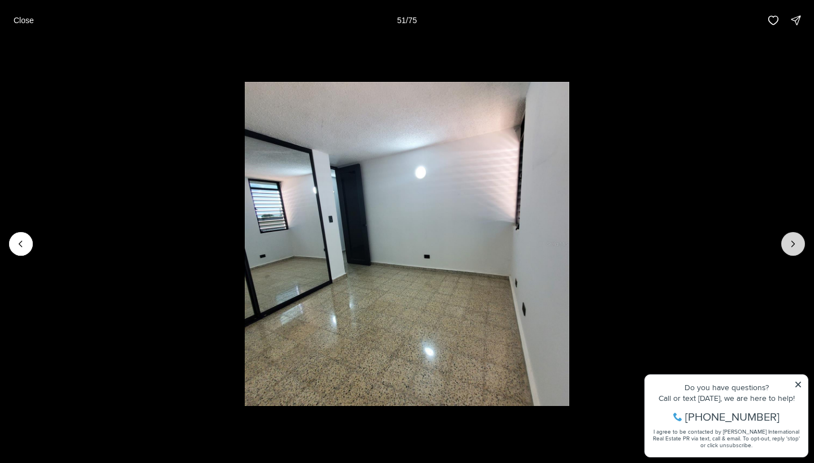
click at [783, 245] on button "Next slide" at bounding box center [793, 244] width 24 height 24
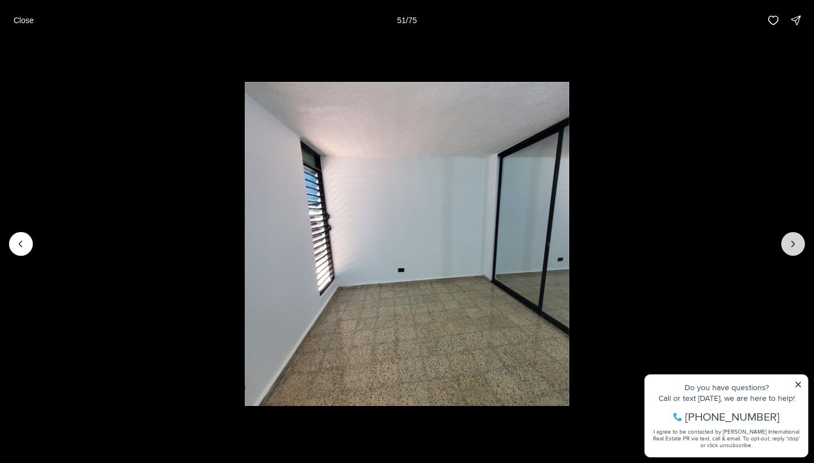
click at [783, 245] on button "Next slide" at bounding box center [793, 244] width 24 height 24
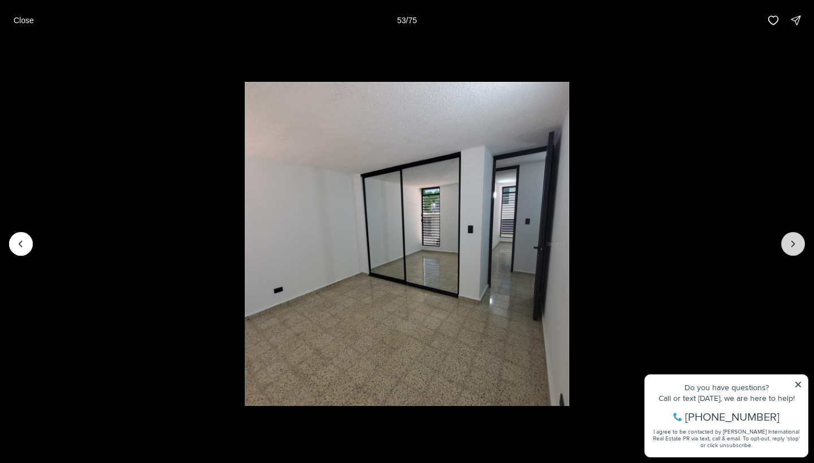
click at [783, 245] on button "Next slide" at bounding box center [793, 244] width 24 height 24
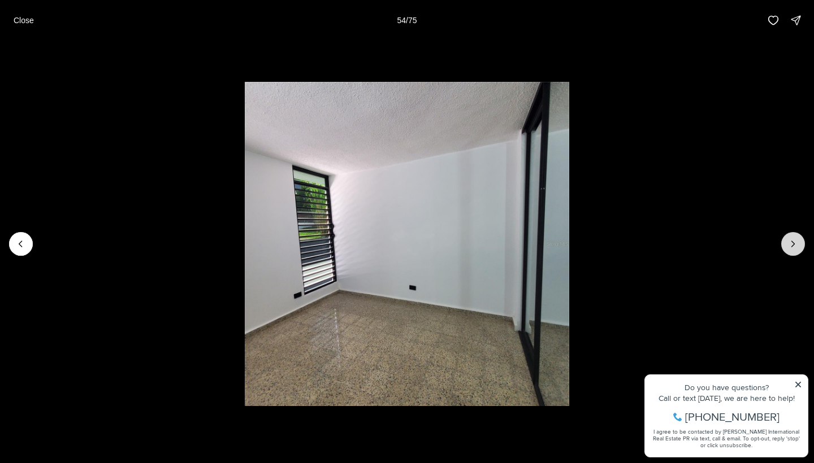
click at [783, 245] on button "Next slide" at bounding box center [793, 244] width 24 height 24
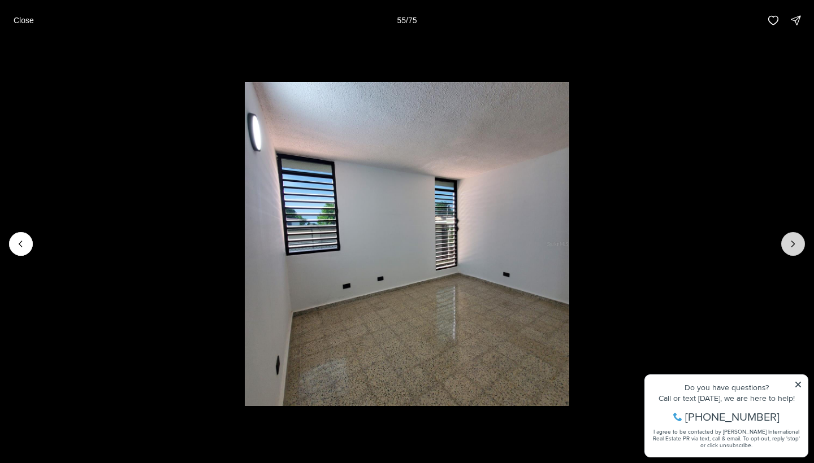
click at [783, 245] on button "Next slide" at bounding box center [793, 244] width 24 height 24
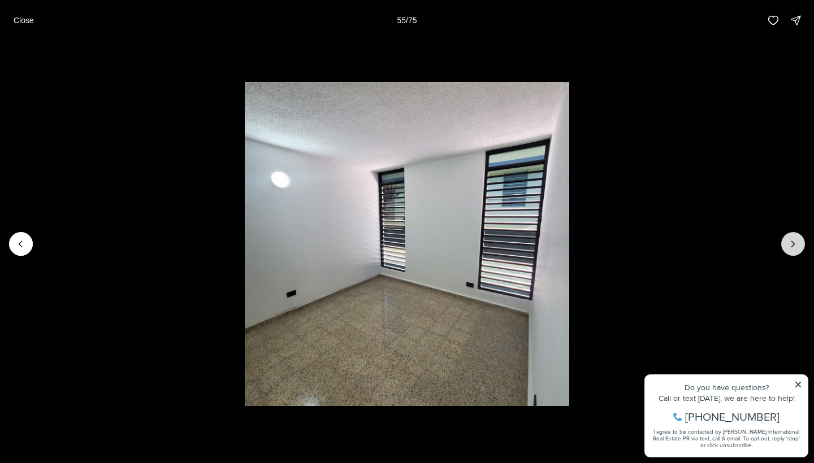
click at [783, 245] on button "Next slide" at bounding box center [793, 244] width 24 height 24
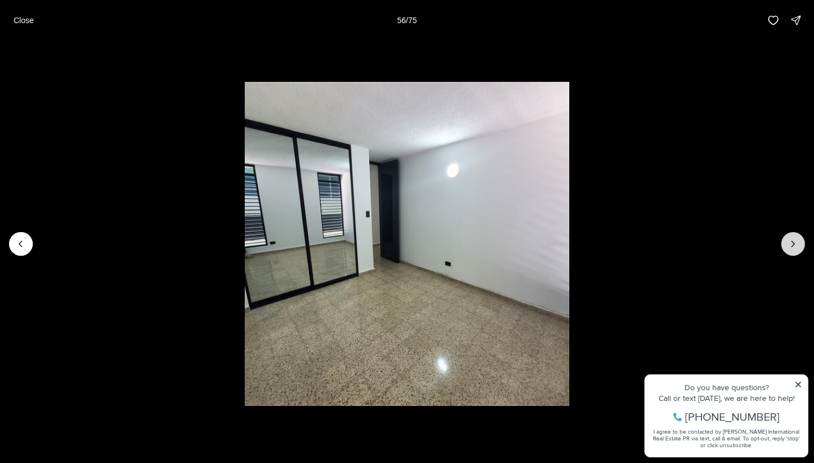
click at [783, 245] on button "Next slide" at bounding box center [793, 244] width 24 height 24
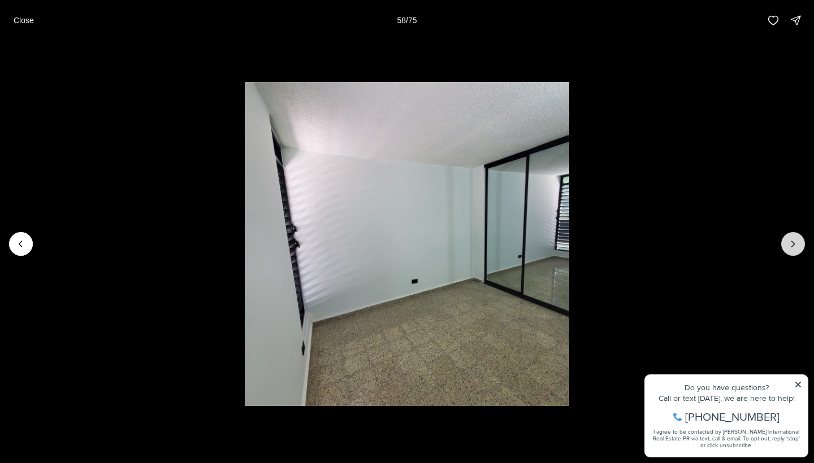
click at [783, 245] on button "Next slide" at bounding box center [793, 244] width 24 height 24
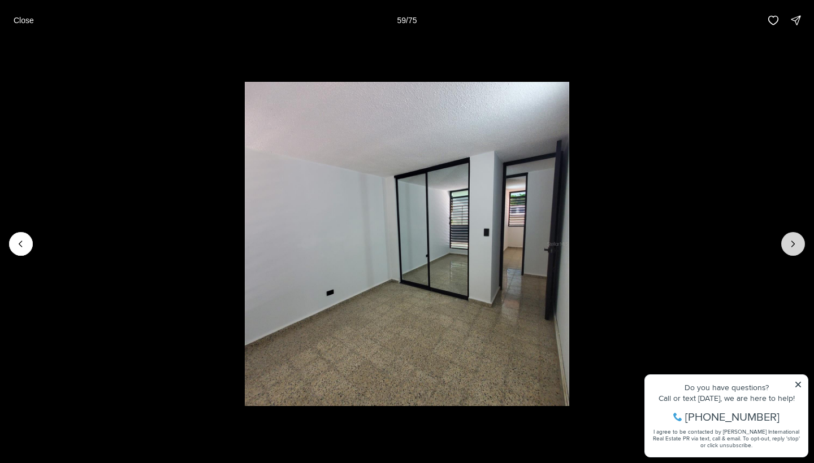
click at [783, 245] on button "Next slide" at bounding box center [793, 244] width 24 height 24
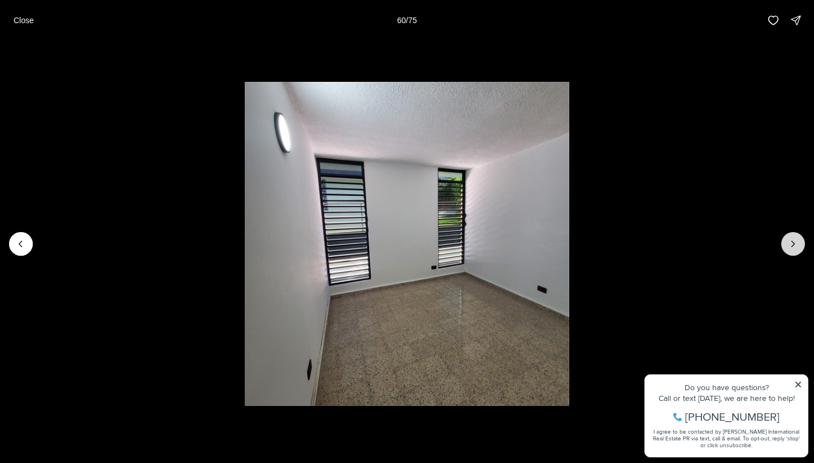
click at [783, 245] on button "Next slide" at bounding box center [793, 244] width 24 height 24
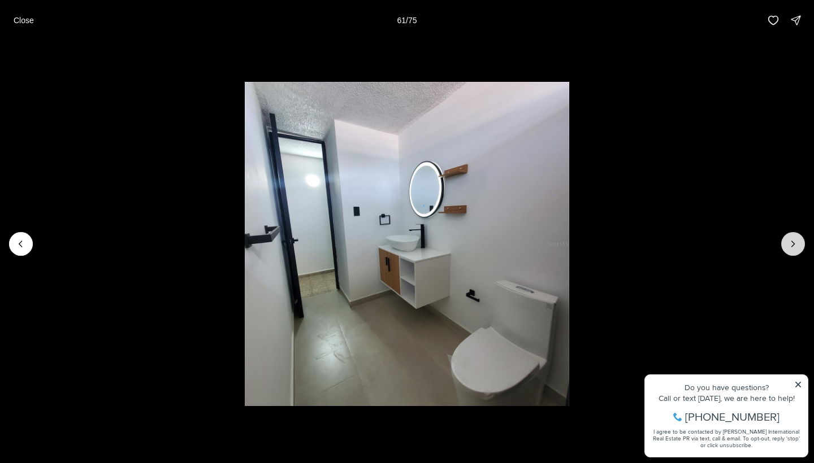
click at [783, 245] on button "Next slide" at bounding box center [793, 244] width 24 height 24
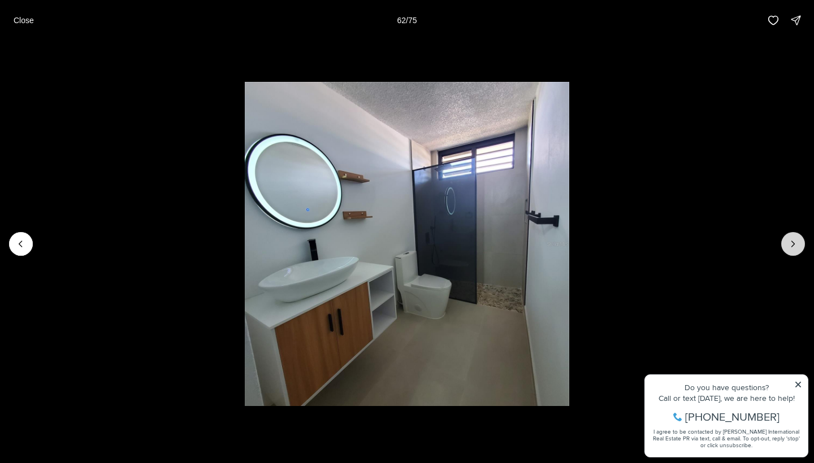
click at [783, 245] on button "Next slide" at bounding box center [793, 244] width 24 height 24
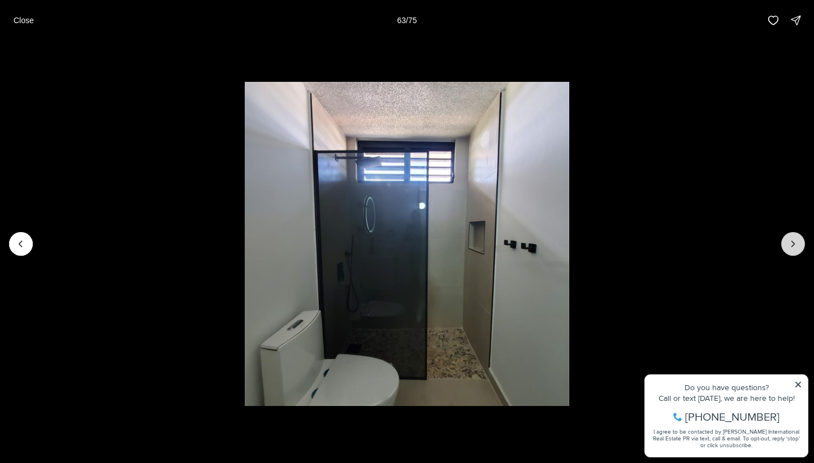
click at [783, 245] on button "Next slide" at bounding box center [793, 244] width 24 height 24
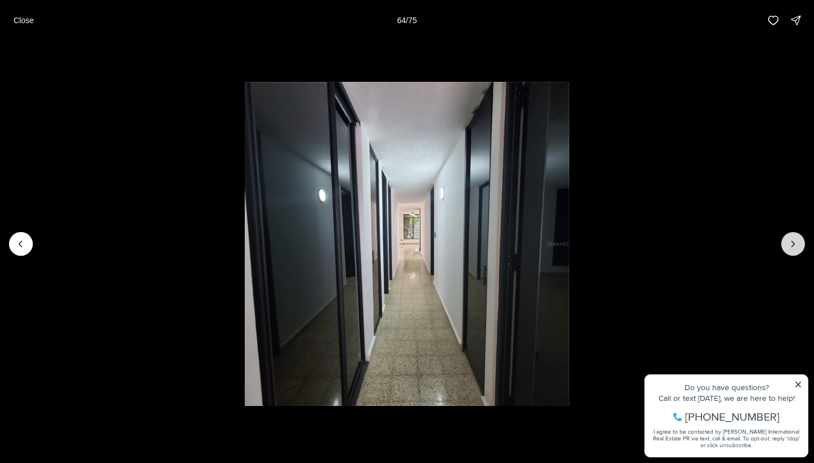
click at [783, 245] on button "Next slide" at bounding box center [793, 244] width 24 height 24
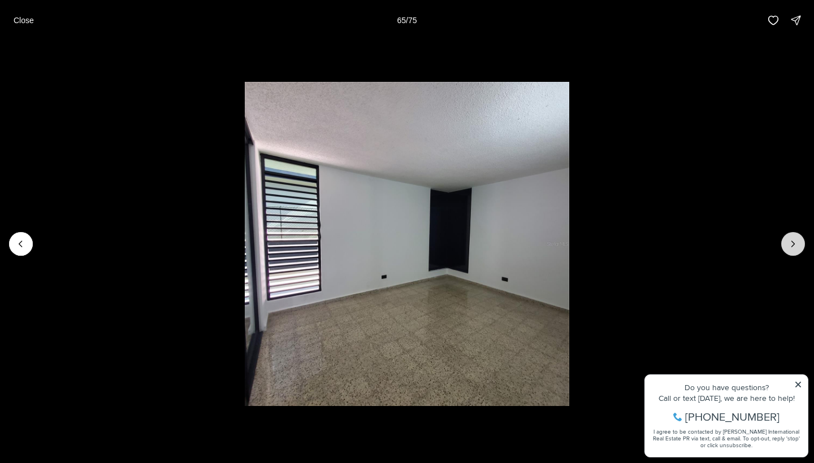
click at [783, 245] on button "Next slide" at bounding box center [793, 244] width 24 height 24
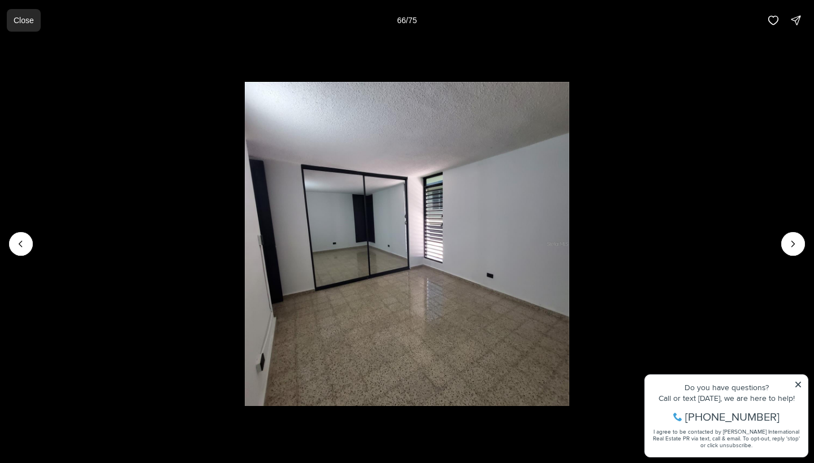
click at [36, 16] on button "Close" at bounding box center [24, 20] width 34 height 23
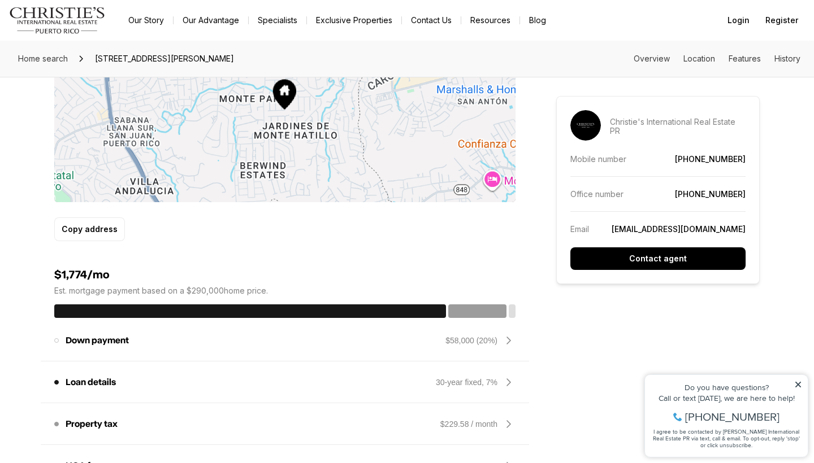
scroll to position [678, 0]
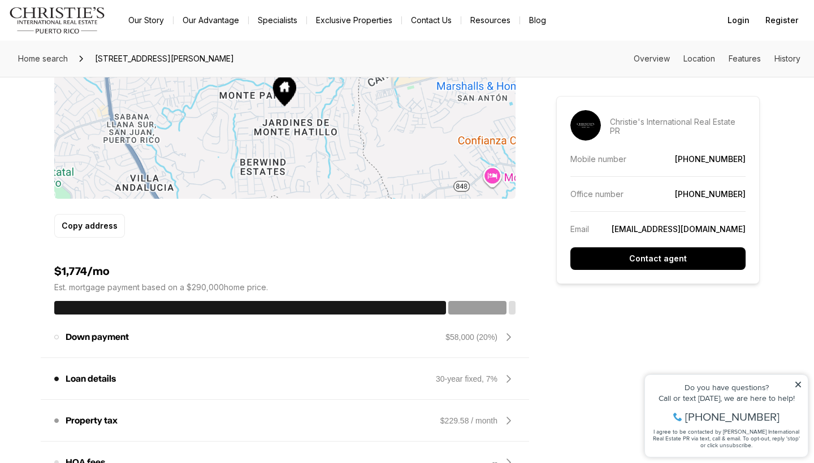
click at [201, 236] on div "Copy address" at bounding box center [284, 226] width 461 height 24
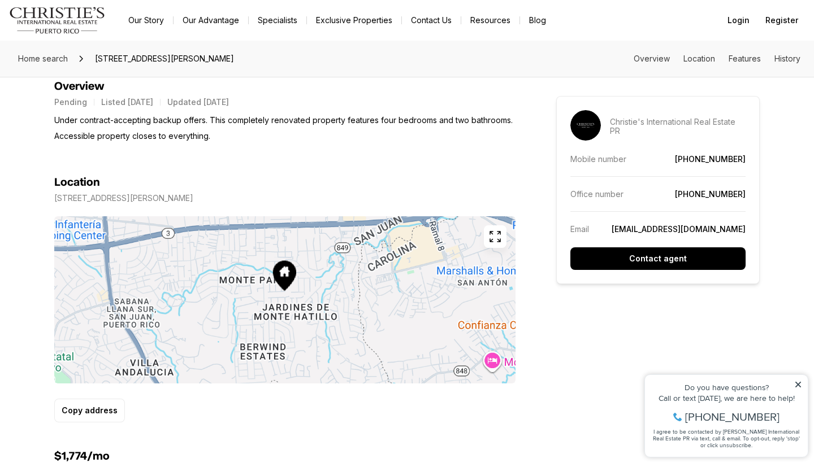
scroll to position [491, 0]
